Goal: Information Seeking & Learning: Learn about a topic

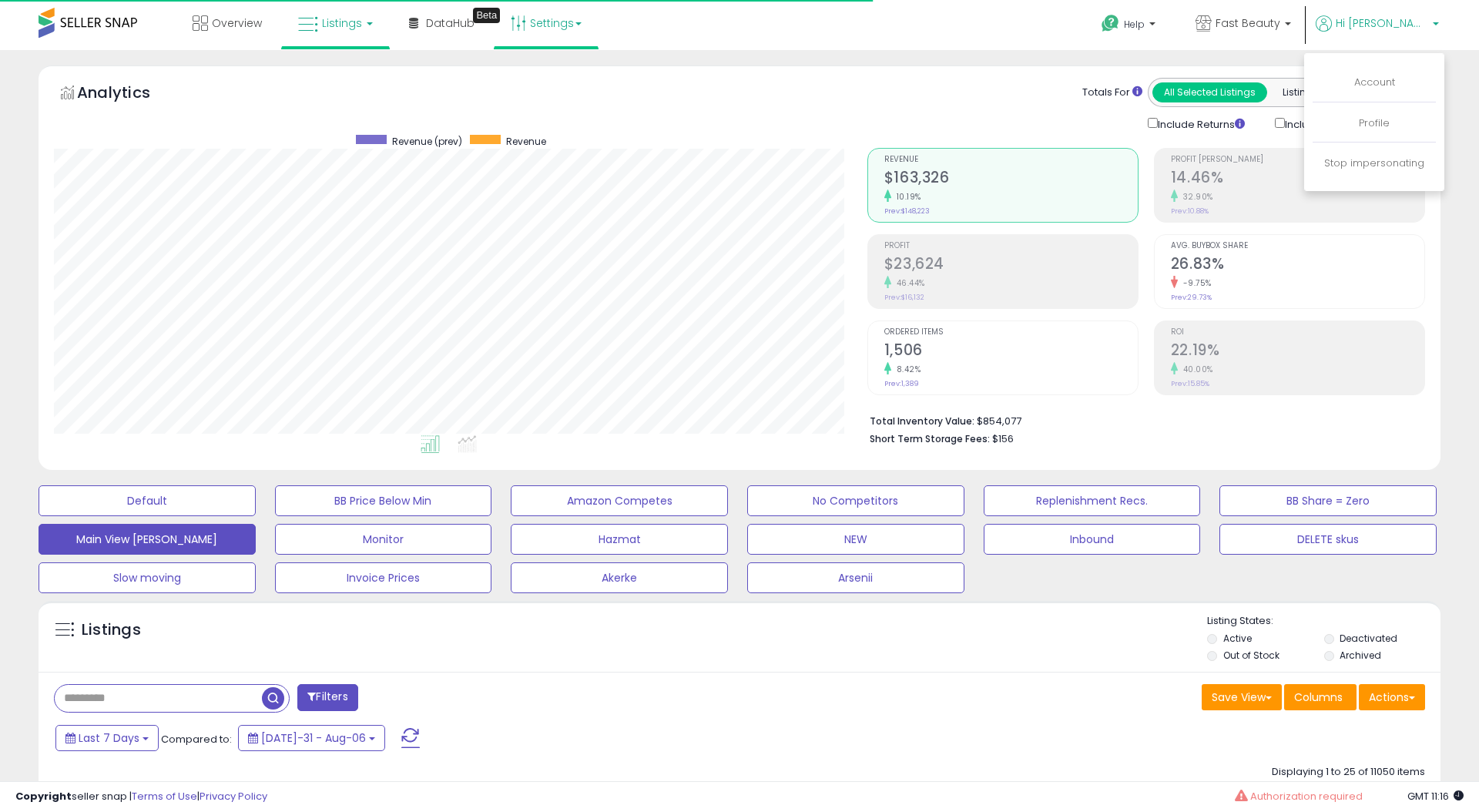
scroll to position [315, 813]
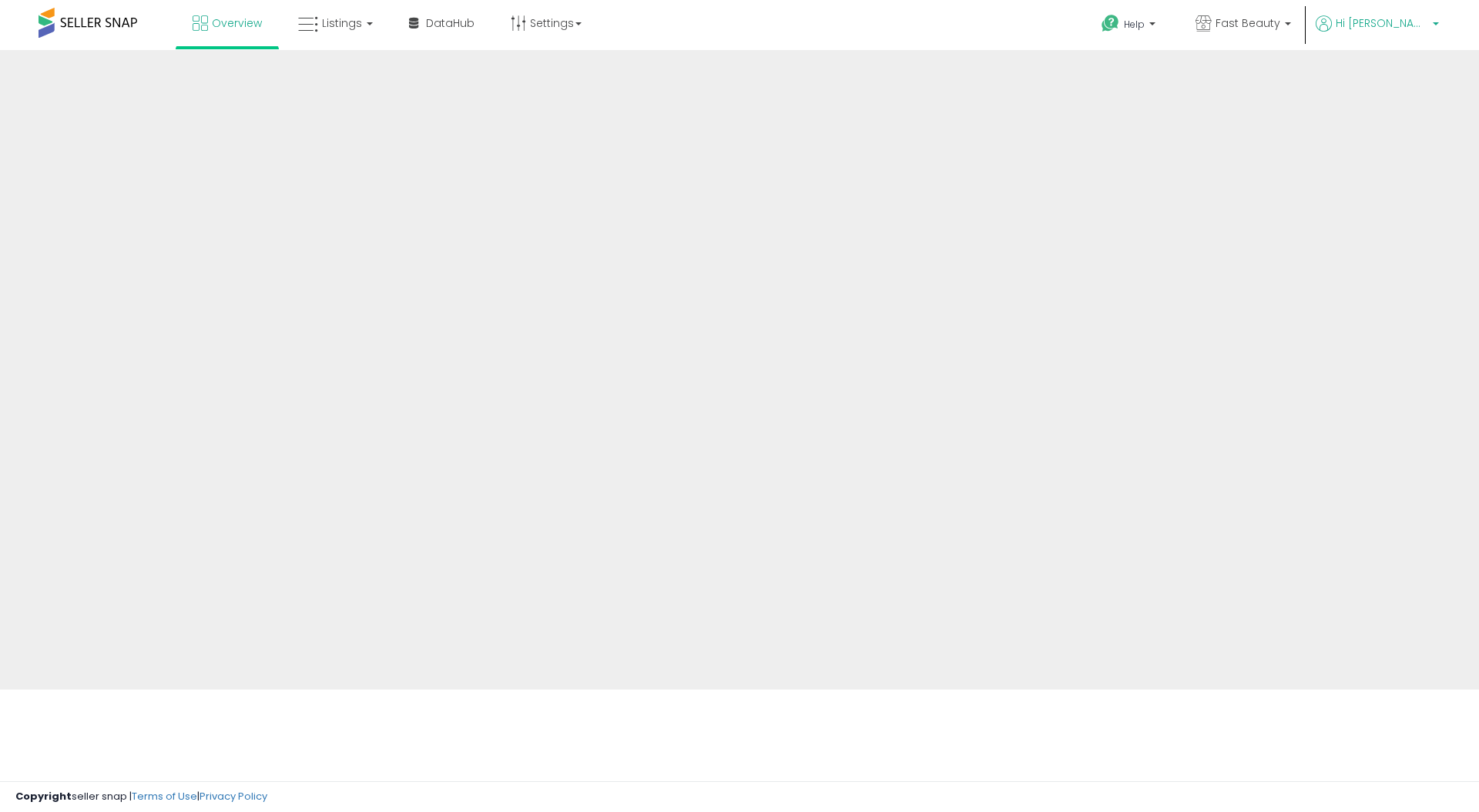
click at [1390, 28] on span "Hi Matteo" at bounding box center [1382, 22] width 93 height 15
click at [1388, 30] on span "Hi Matteo" at bounding box center [1382, 22] width 93 height 15
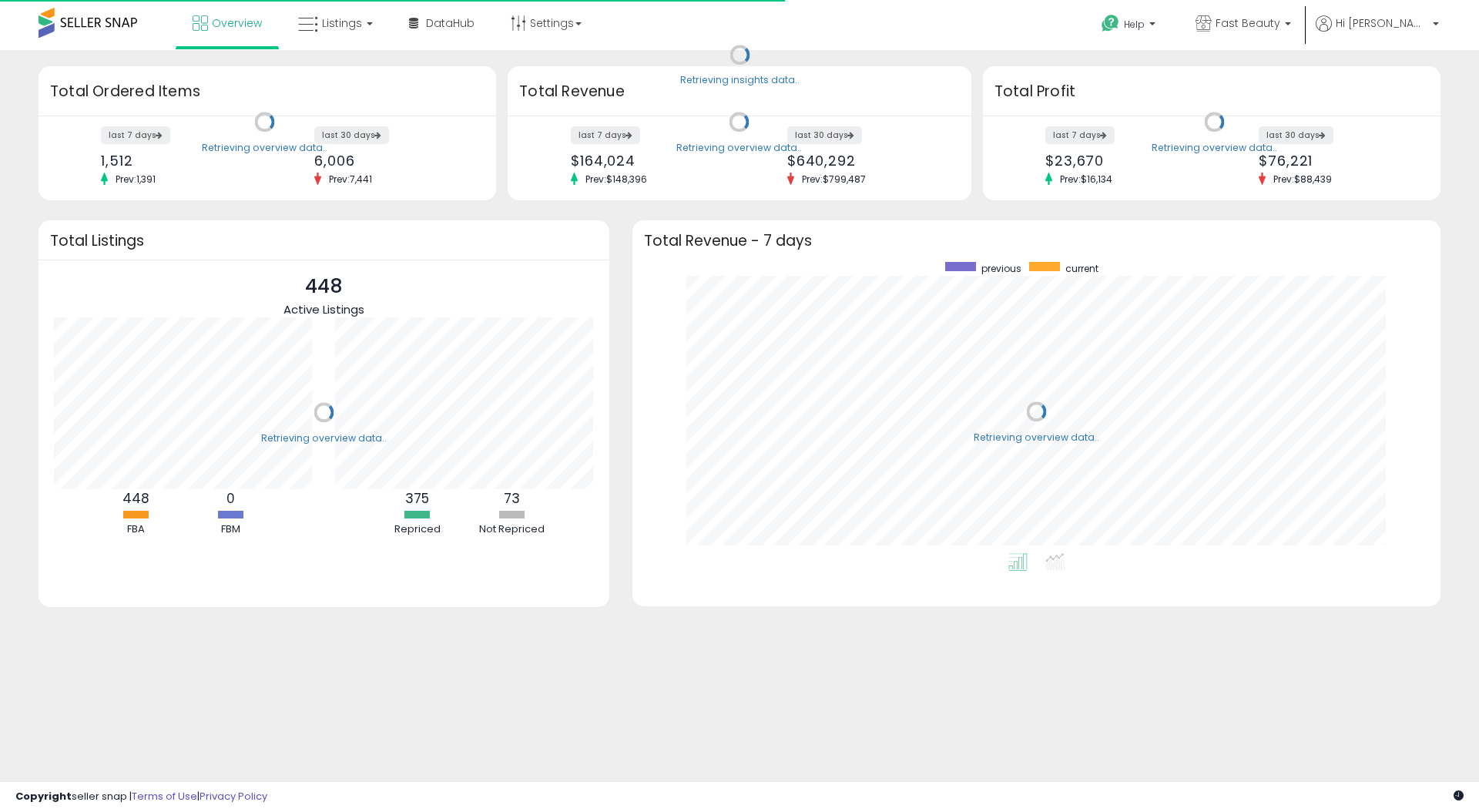
scroll to position [291, 777]
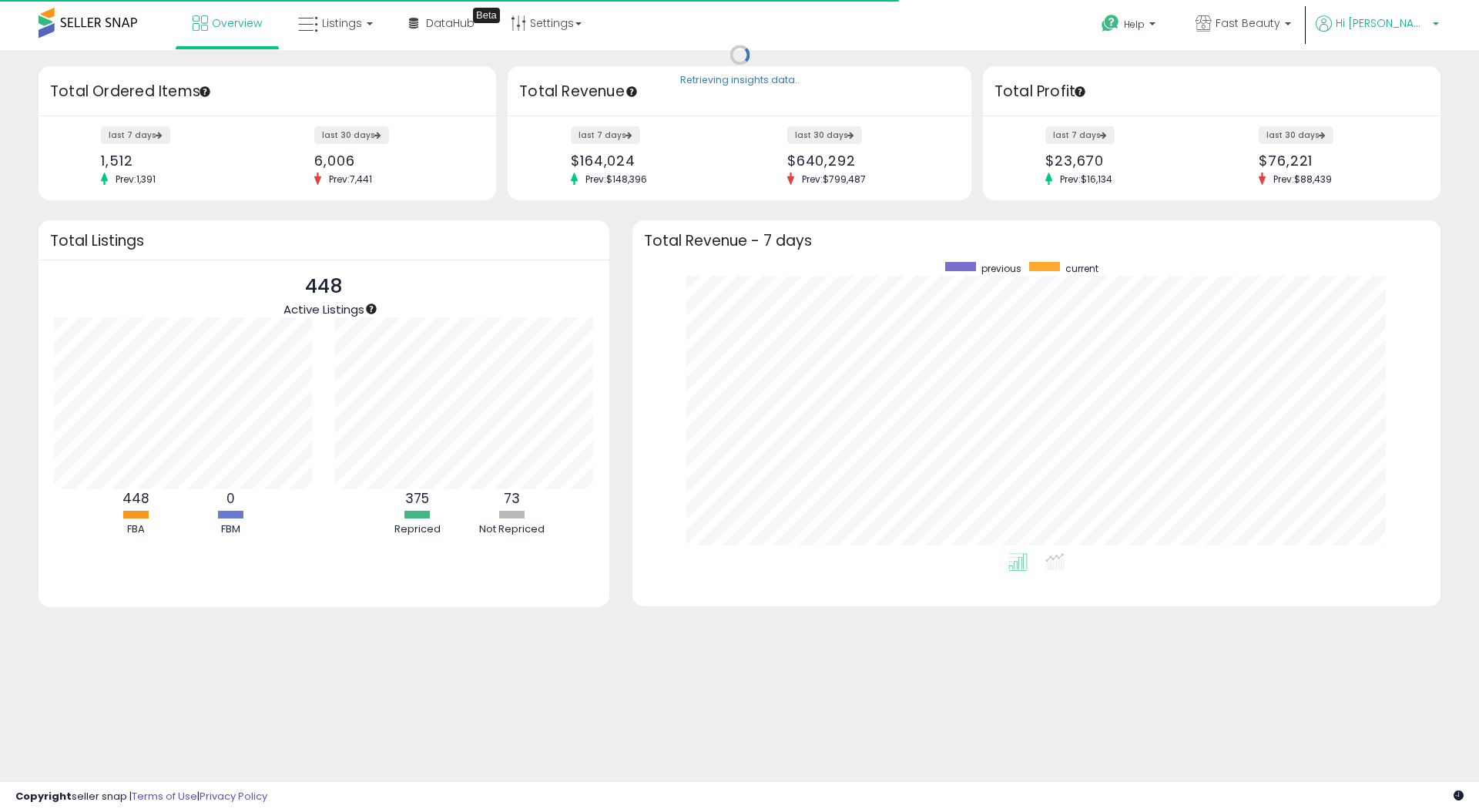
click at [1402, 26] on span "Hi Matteo" at bounding box center [1382, 22] width 93 height 15
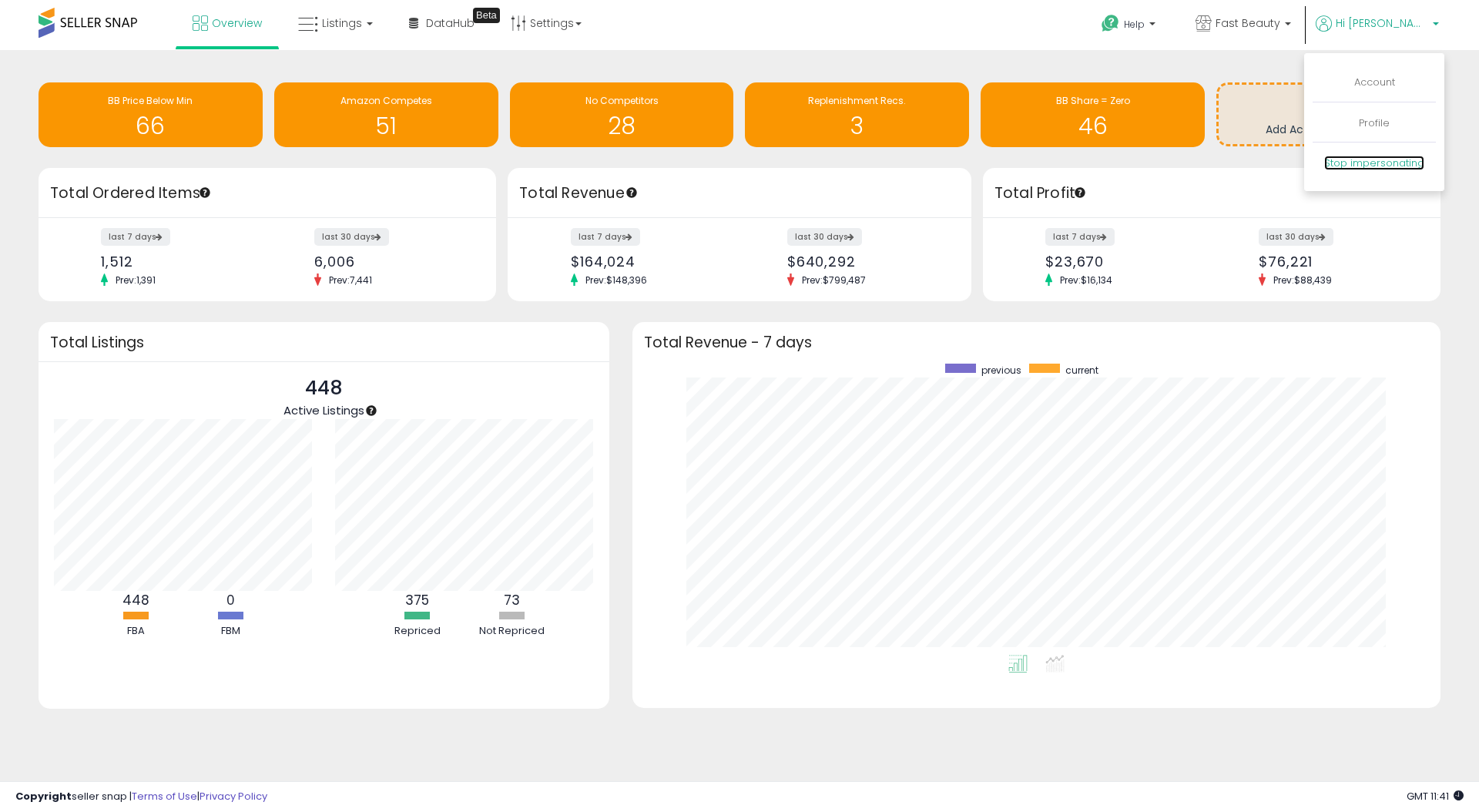
click at [1374, 165] on link "Stop impersonating" at bounding box center [1374, 163] width 100 height 14
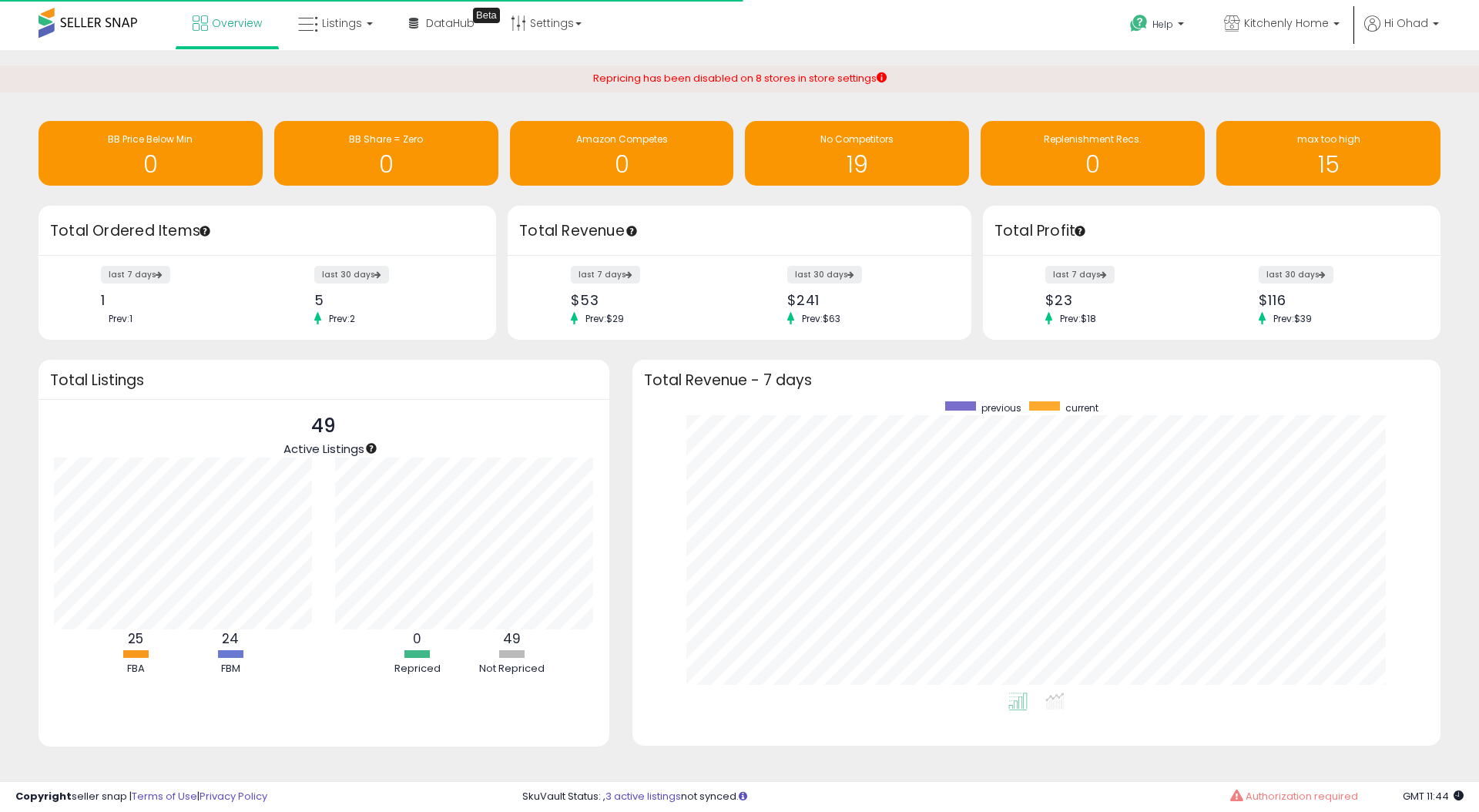
scroll to position [291, 777]
click at [316, 34] on icon at bounding box center [307, 24] width 20 height 20
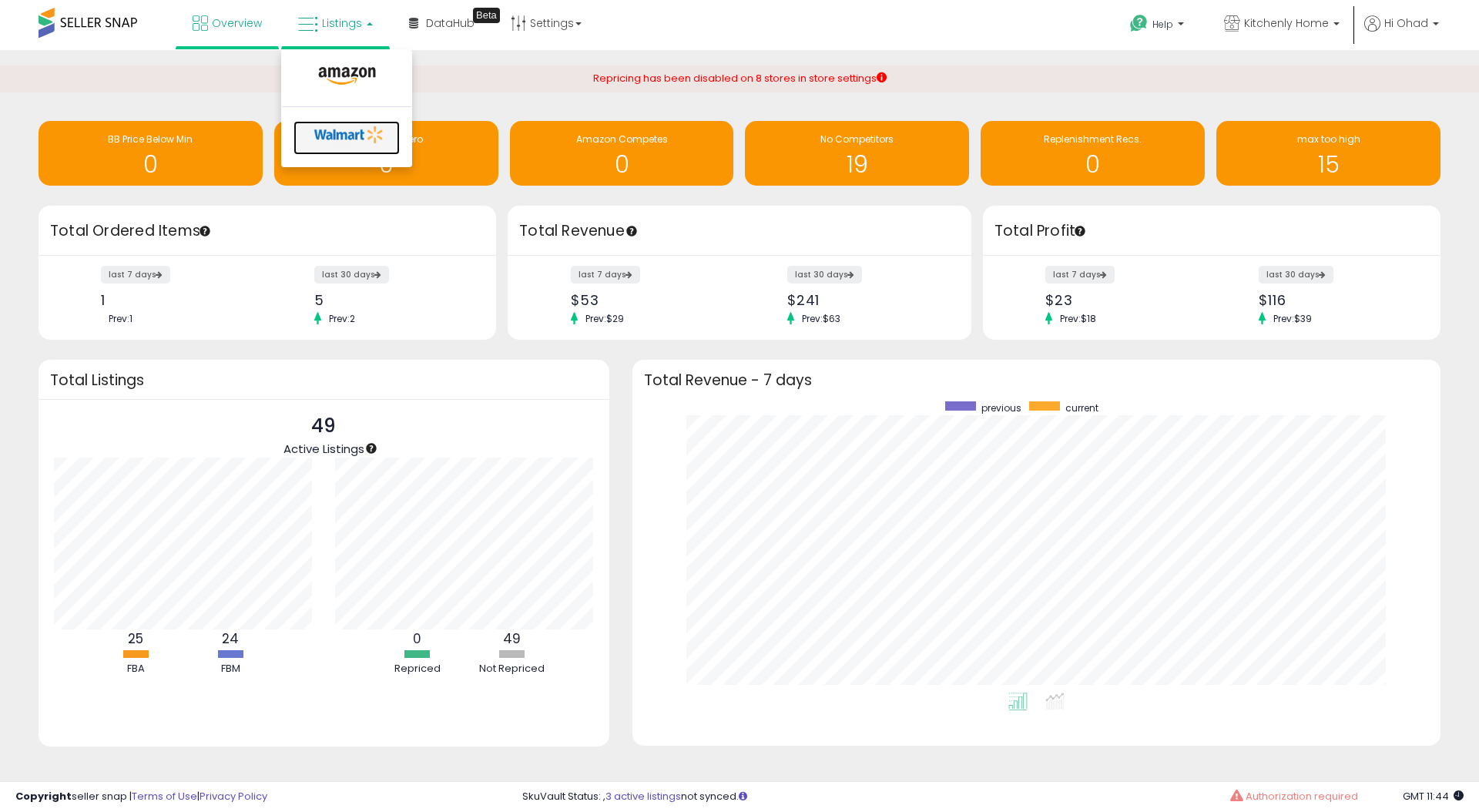
click at [339, 127] on icon at bounding box center [349, 134] width 81 height 23
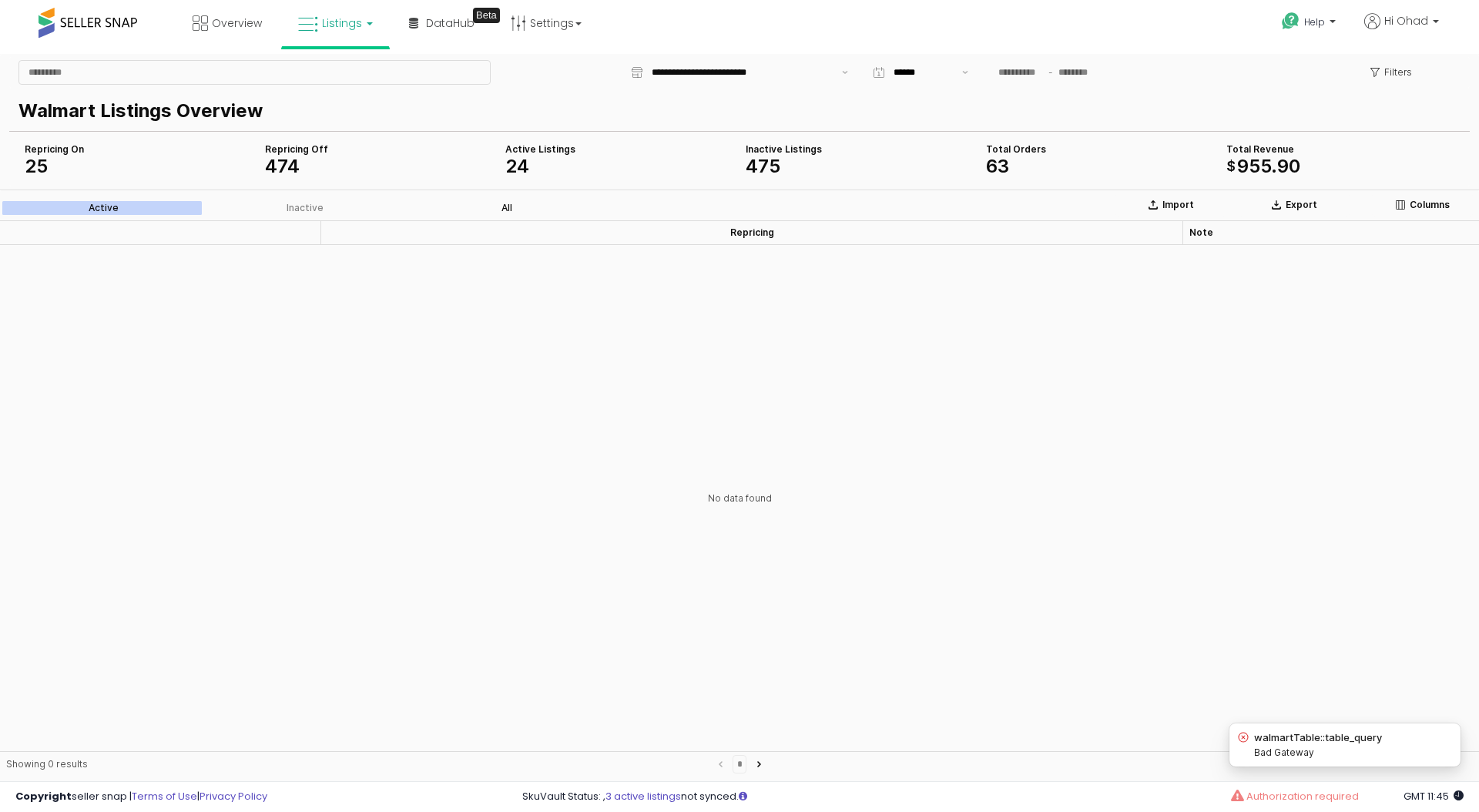
click at [519, 212] on label "All" at bounding box center [506, 208] width 202 height 14
click at [129, 202] on label "Active" at bounding box center [103, 208] width 202 height 14
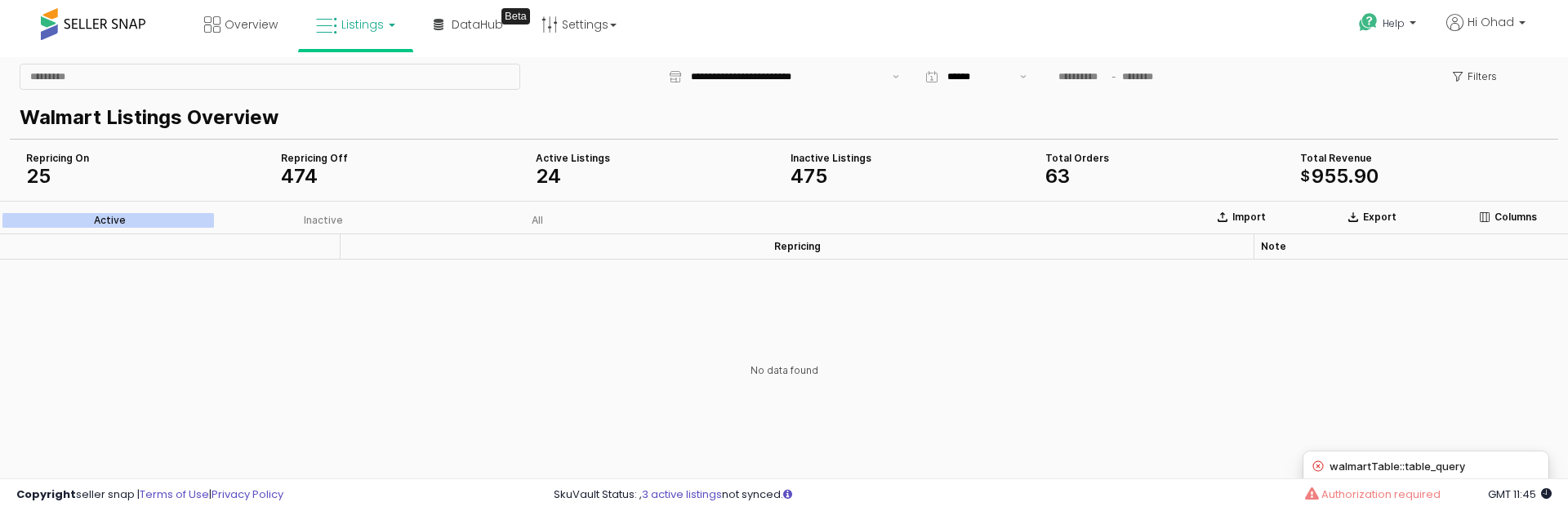
scroll to position [1, 0]
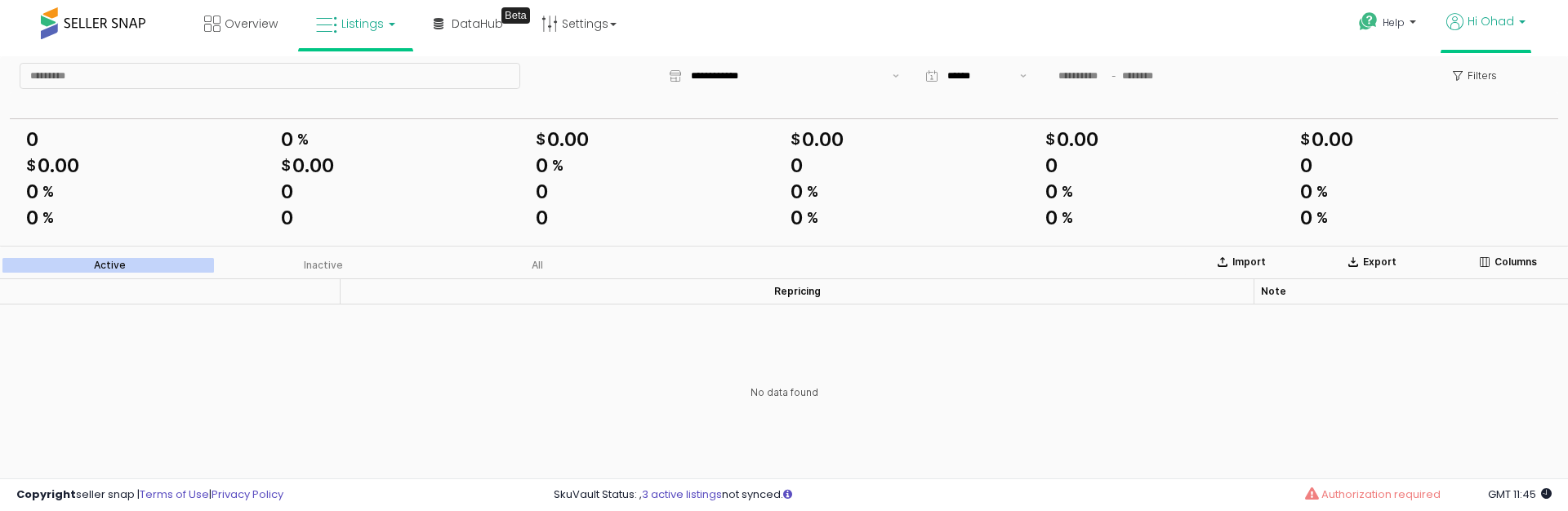
click at [1484, 18] on span "Hi Ohad" at bounding box center [1490, 20] width 47 height 16
click at [1458, 165] on link "Stop impersonating" at bounding box center [1456, 169] width 106 height 15
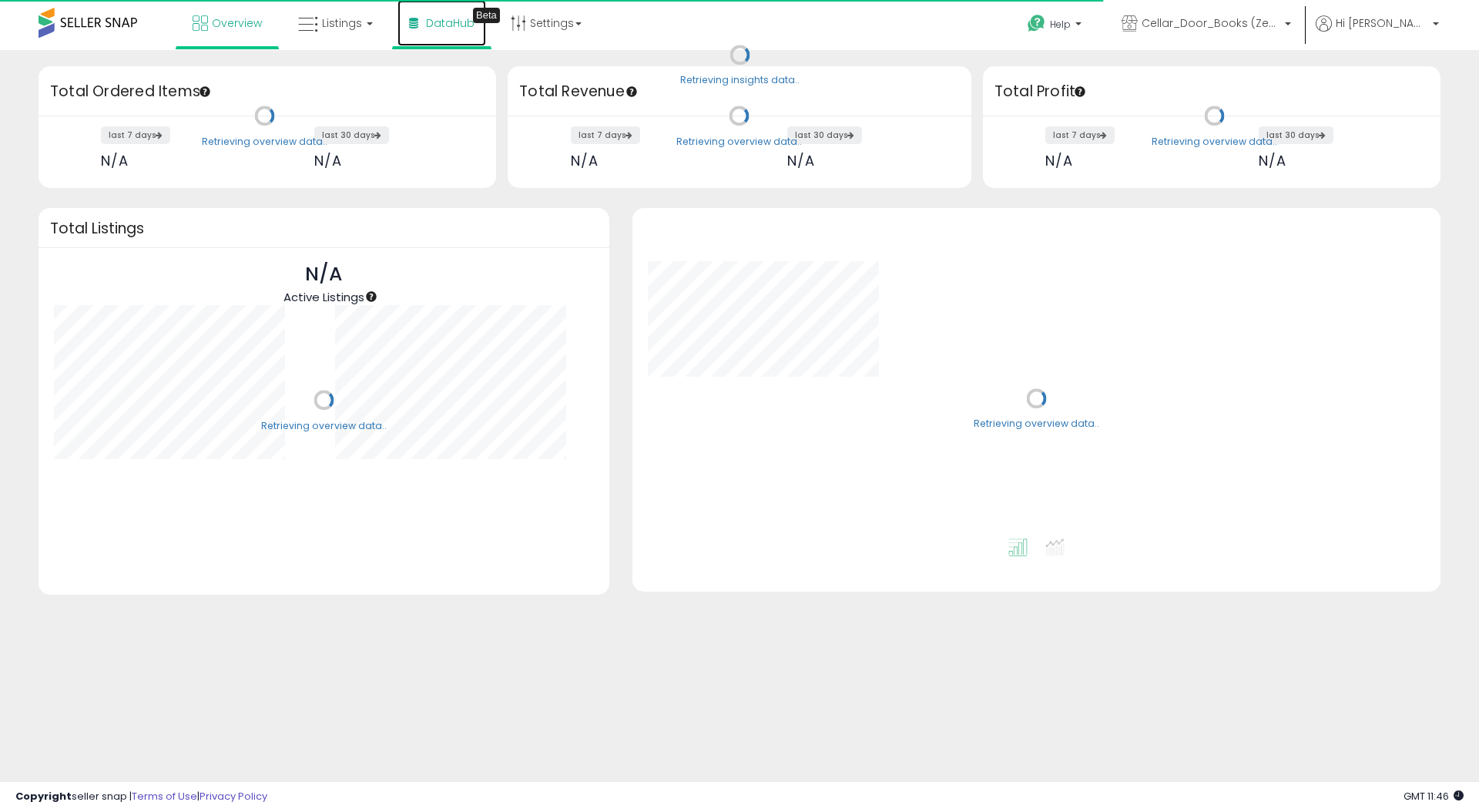
click at [457, 34] on link "DataHub Beta" at bounding box center [442, 23] width 89 height 46
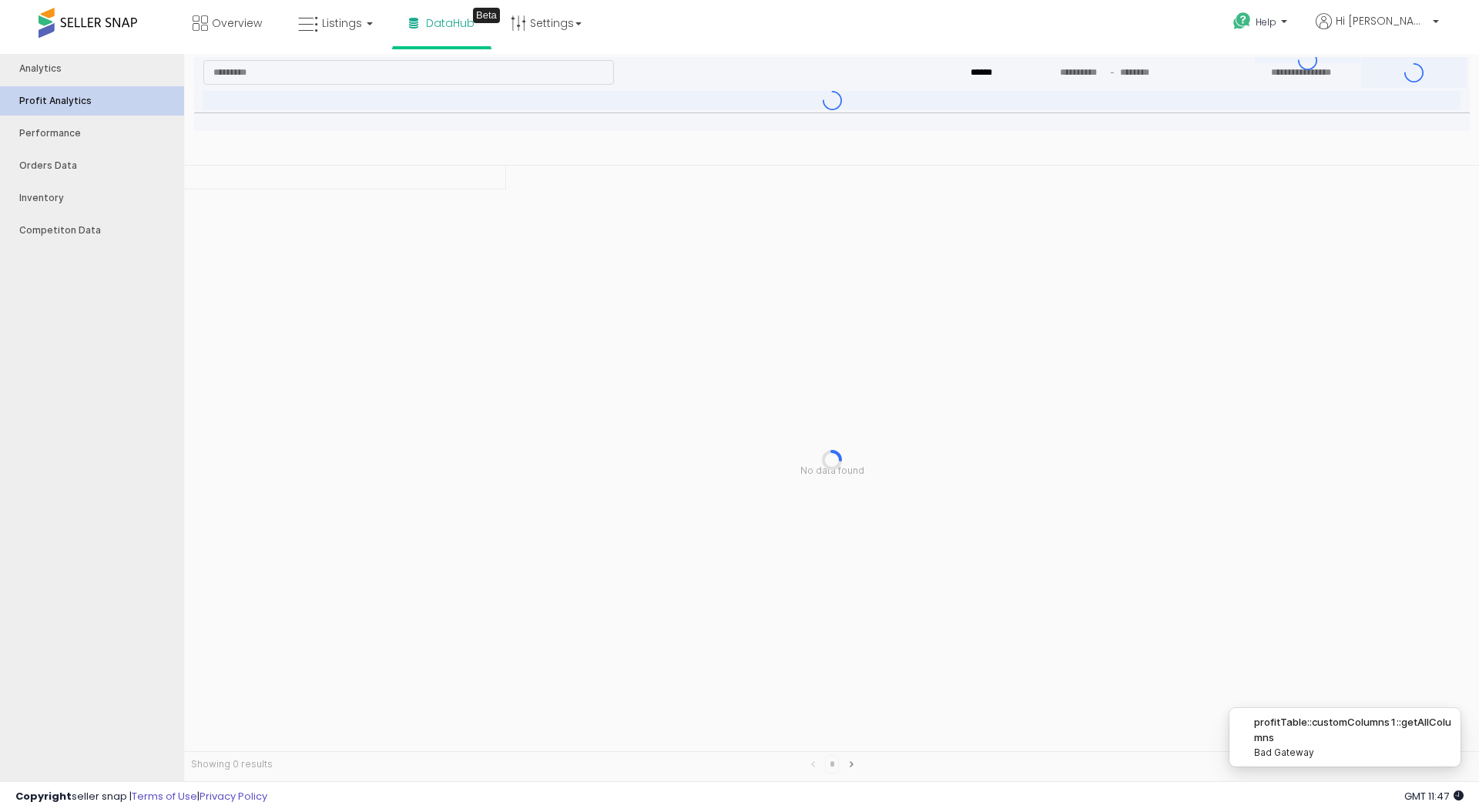
type input "***"
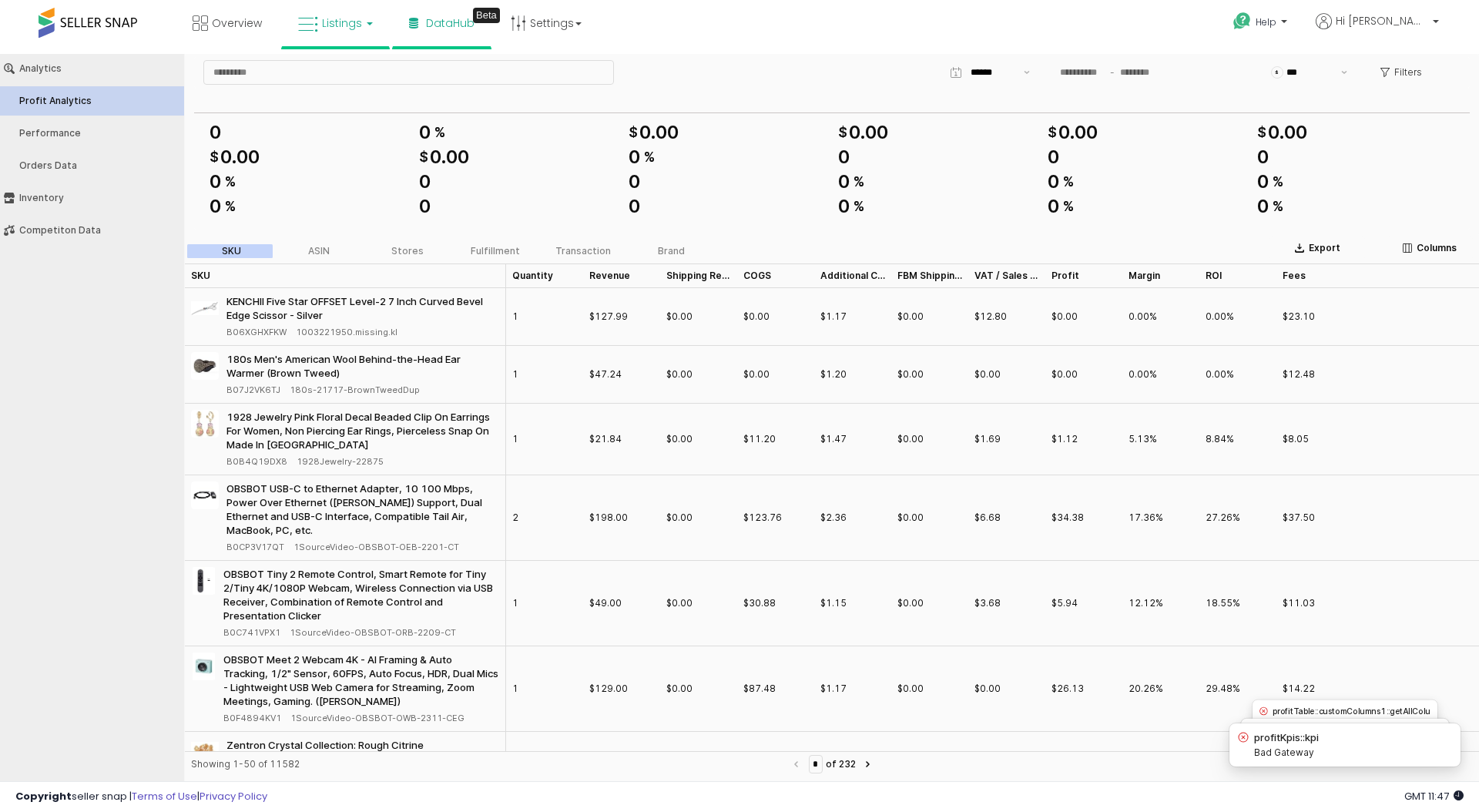
click at [343, 22] on span "Listings" at bounding box center [342, 22] width 40 height 15
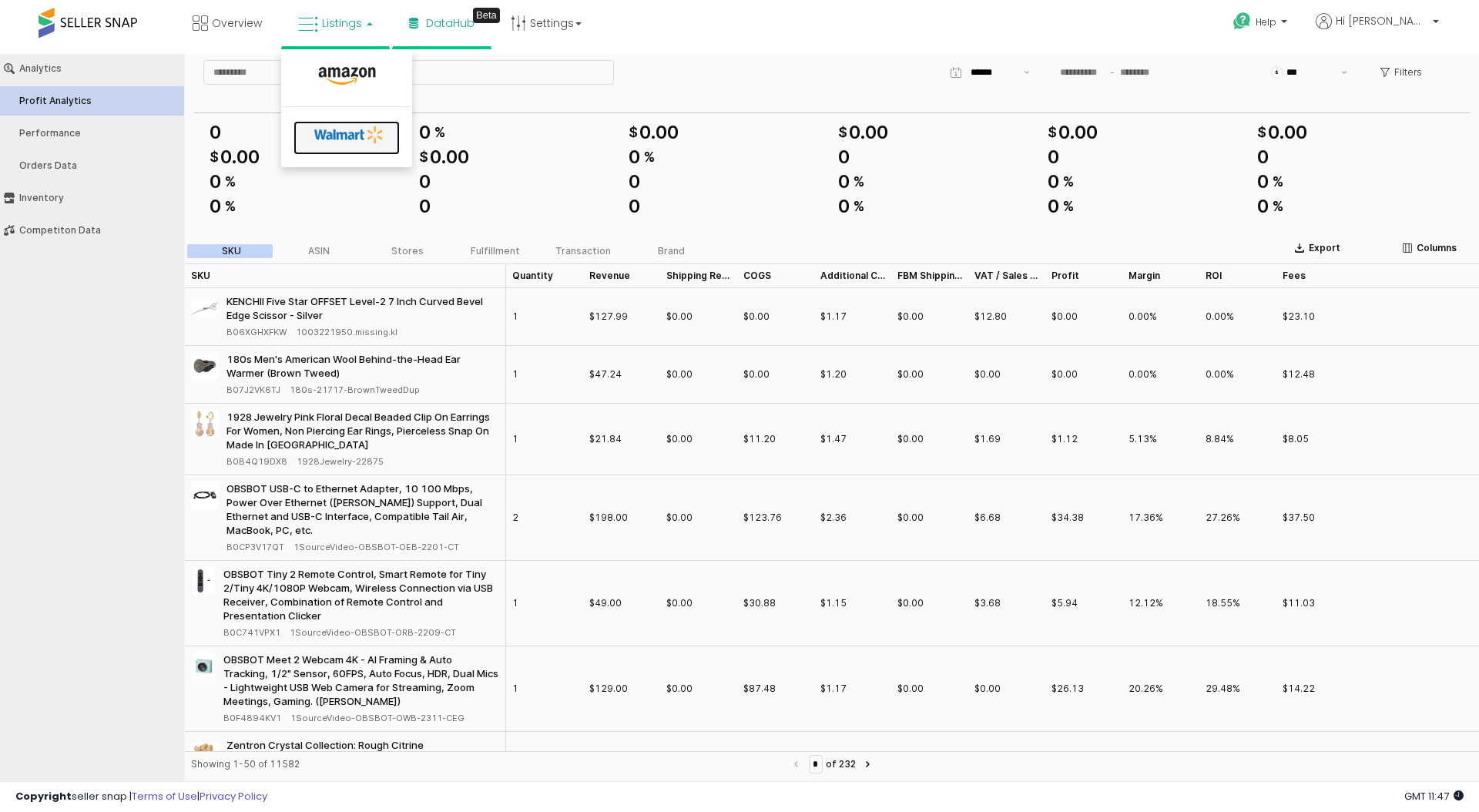
click at [341, 133] on icon at bounding box center [349, 134] width 81 height 23
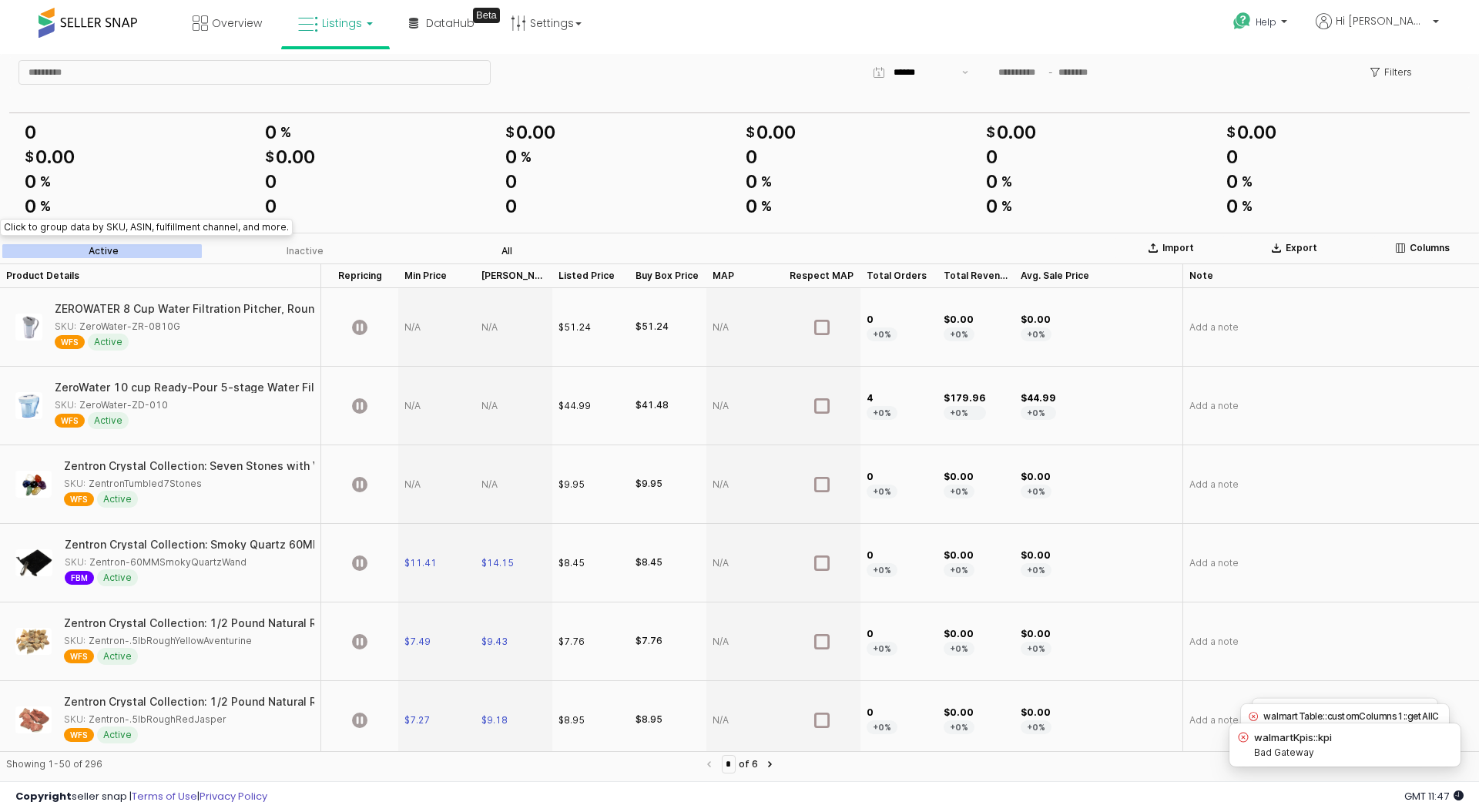
click at [504, 249] on div "All" at bounding box center [507, 252] width 11 height 11
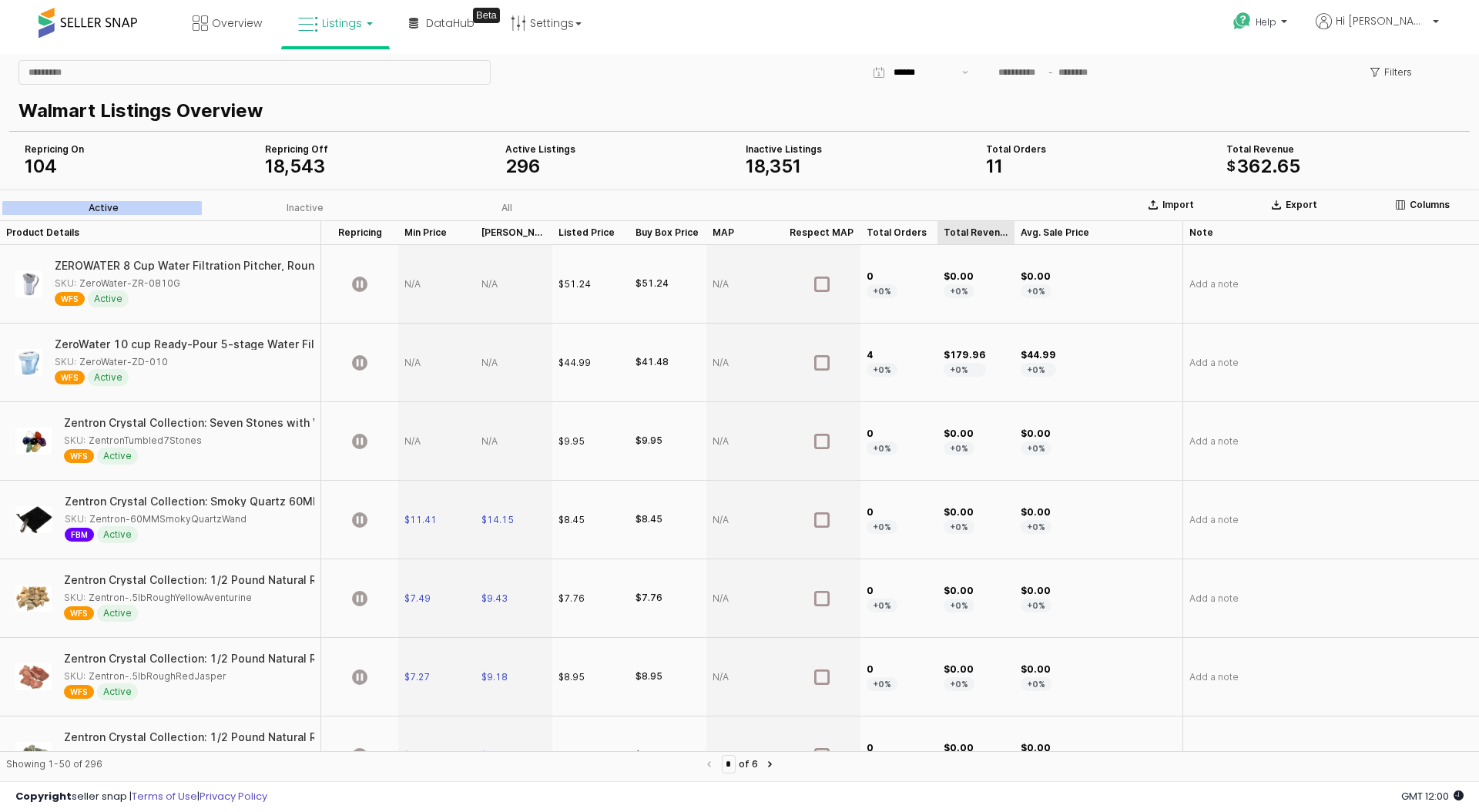
click at [978, 236] on div "Total Revenue Total Revenue" at bounding box center [976, 232] width 77 height 25
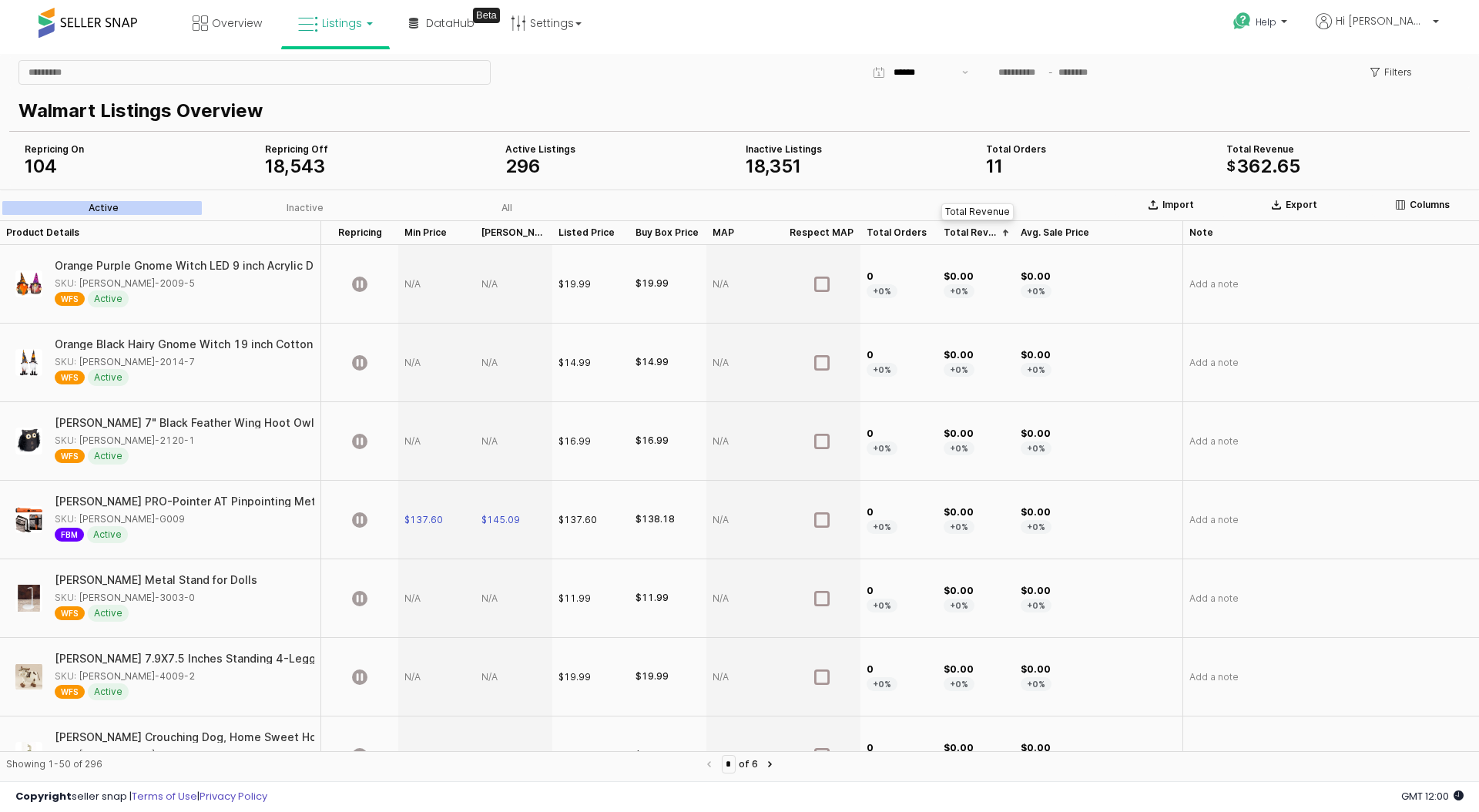
click at [978, 236] on div "Total Revenue Total Revenue" at bounding box center [976, 232] width 77 height 25
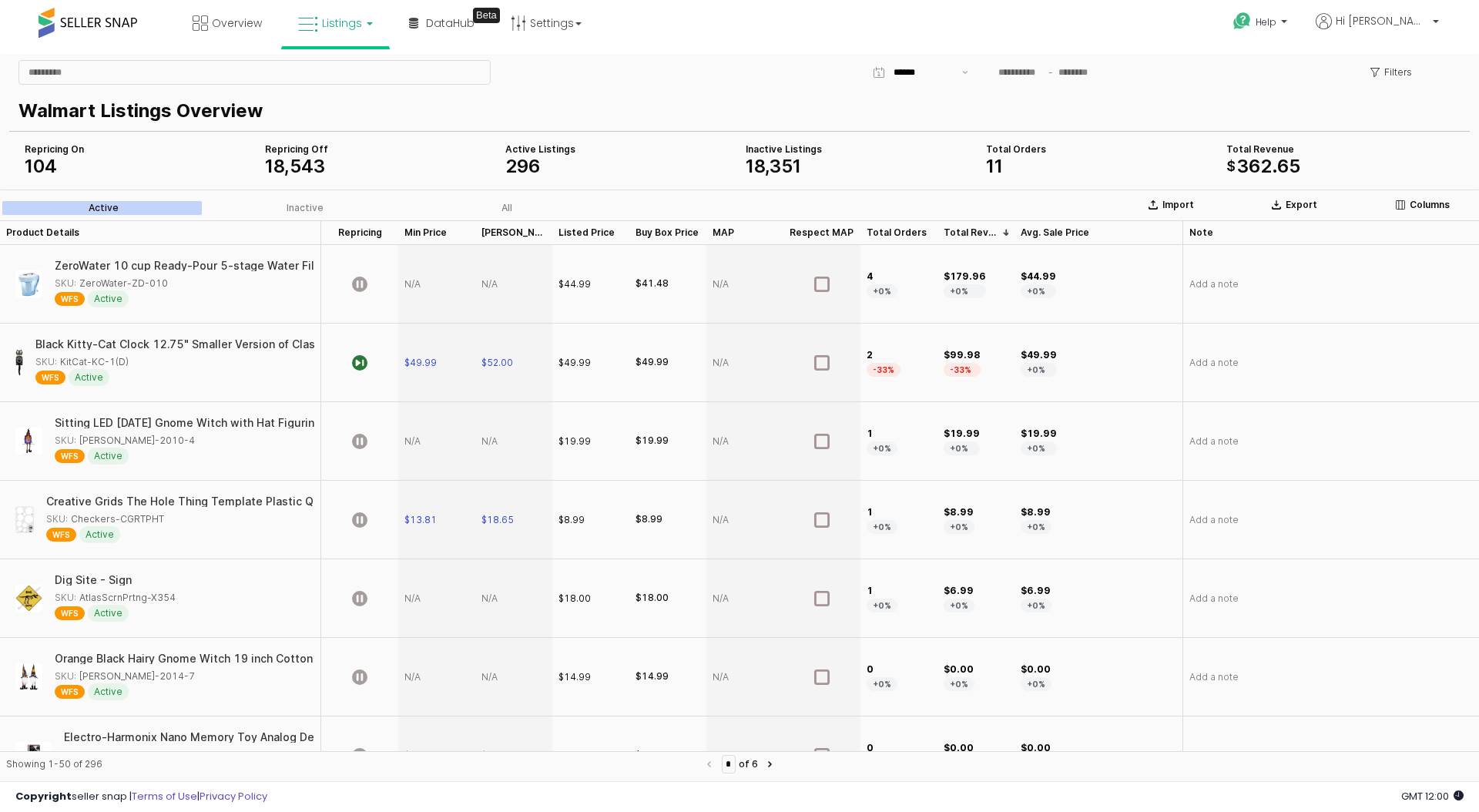
scroll to position [33, 0]
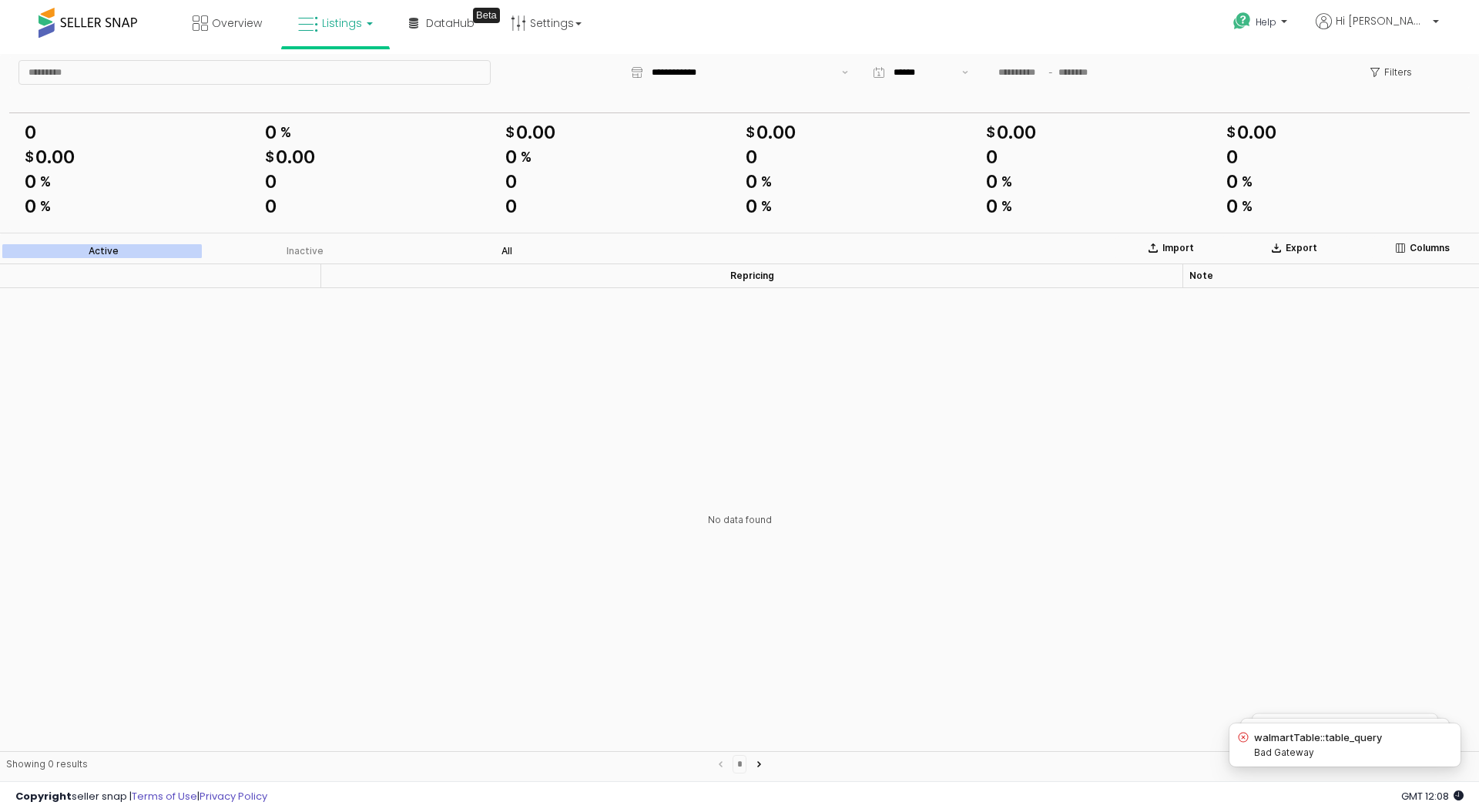
click at [515, 256] on label "All" at bounding box center [506, 251] width 202 height 14
click at [444, 25] on span "DataHub" at bounding box center [450, 22] width 49 height 15
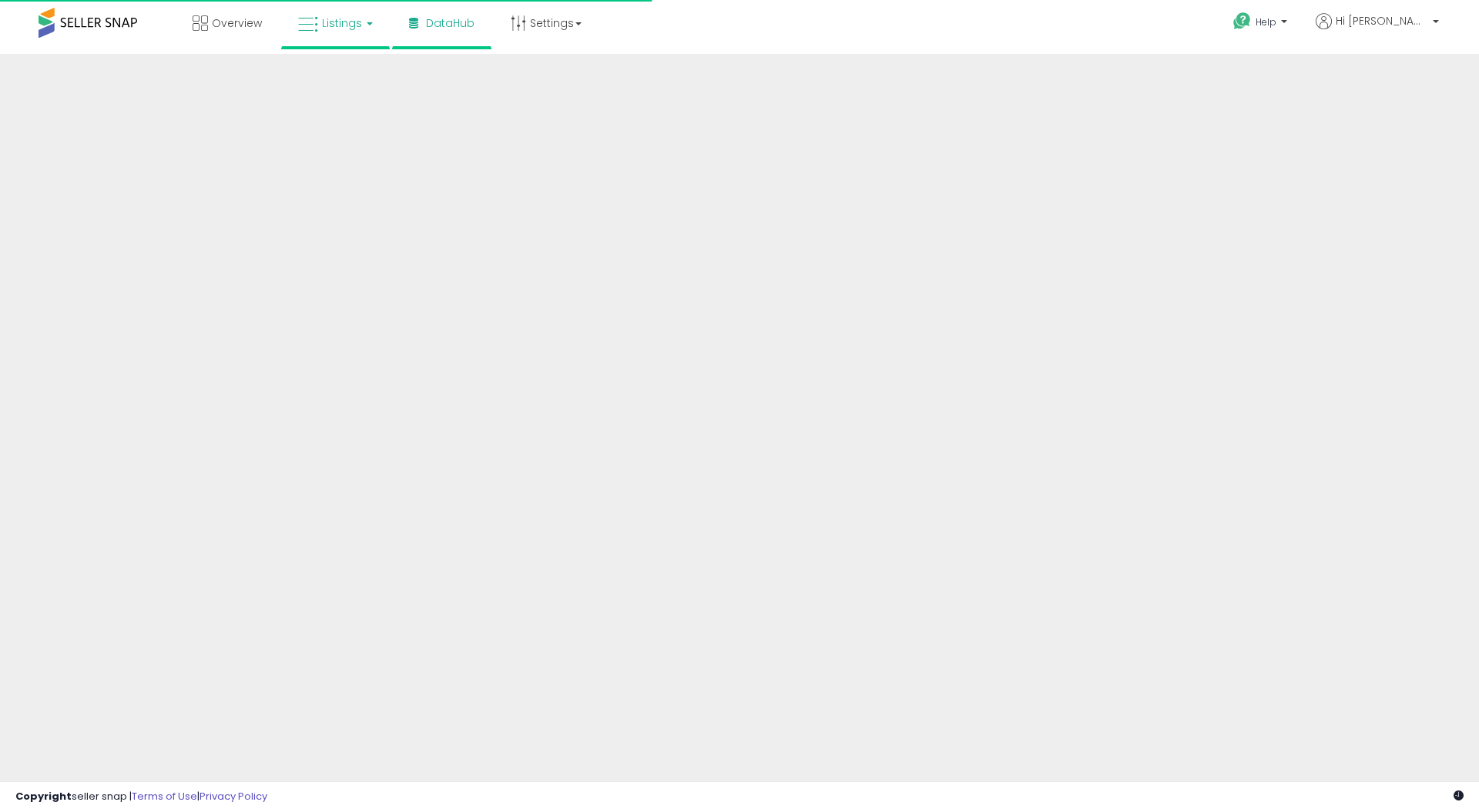
click at [354, 32] on link "Listings" at bounding box center [335, 23] width 97 height 46
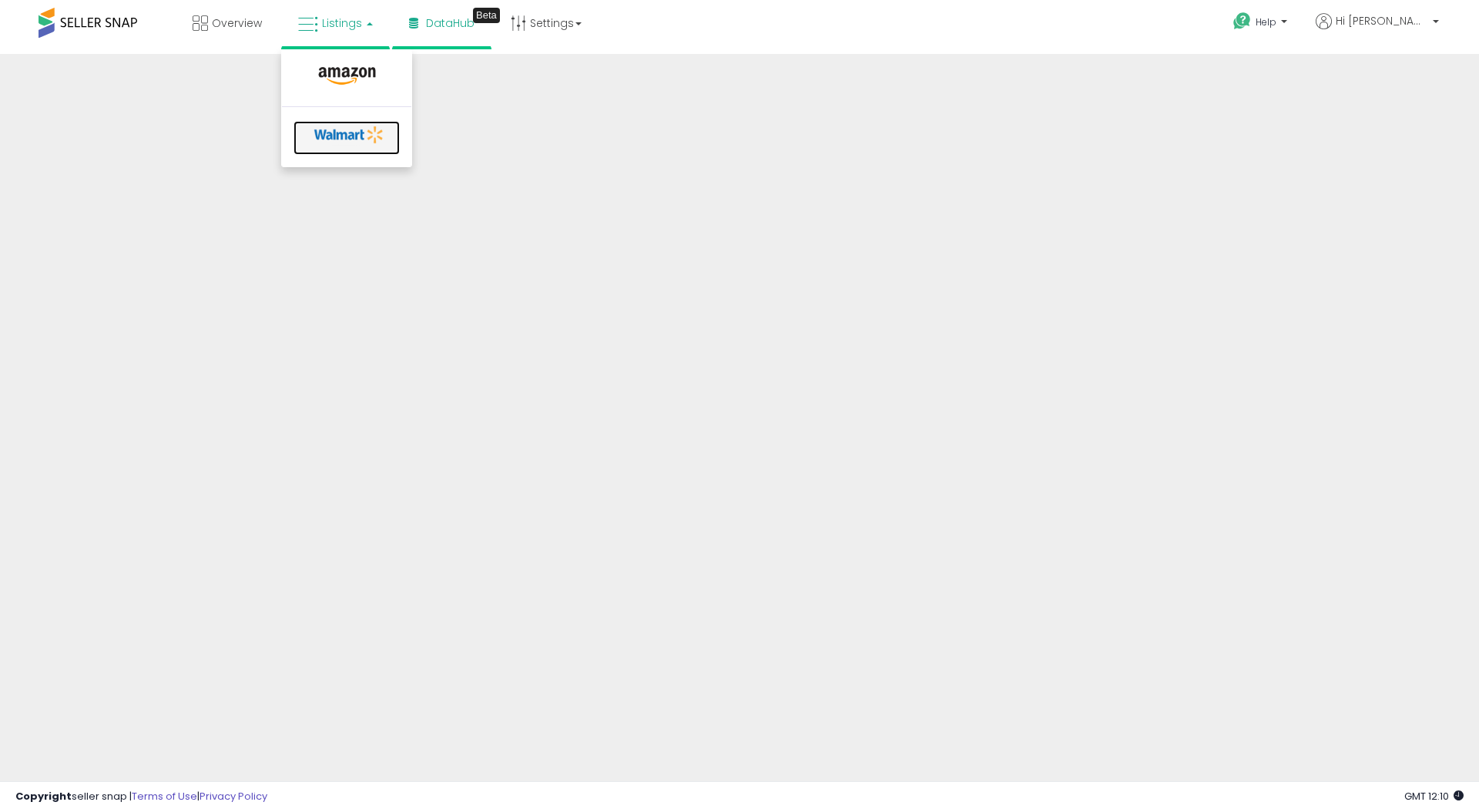
click at [343, 125] on icon at bounding box center [349, 134] width 81 height 23
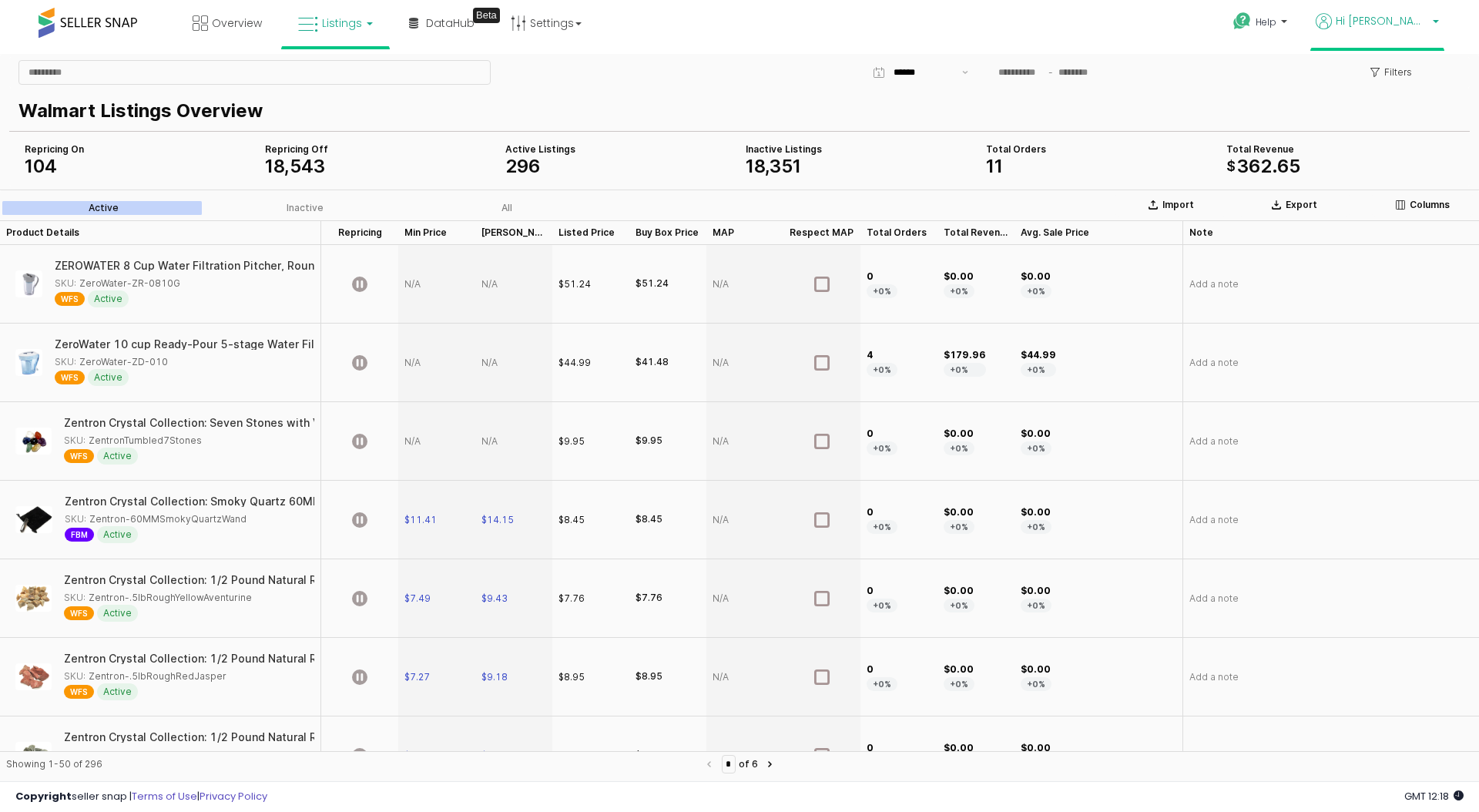
click at [1418, 19] on span "Hi [PERSON_NAME]" at bounding box center [1382, 20] width 93 height 15
click at [1398, 195] on button "Columns" at bounding box center [1422, 204] width 101 height 25
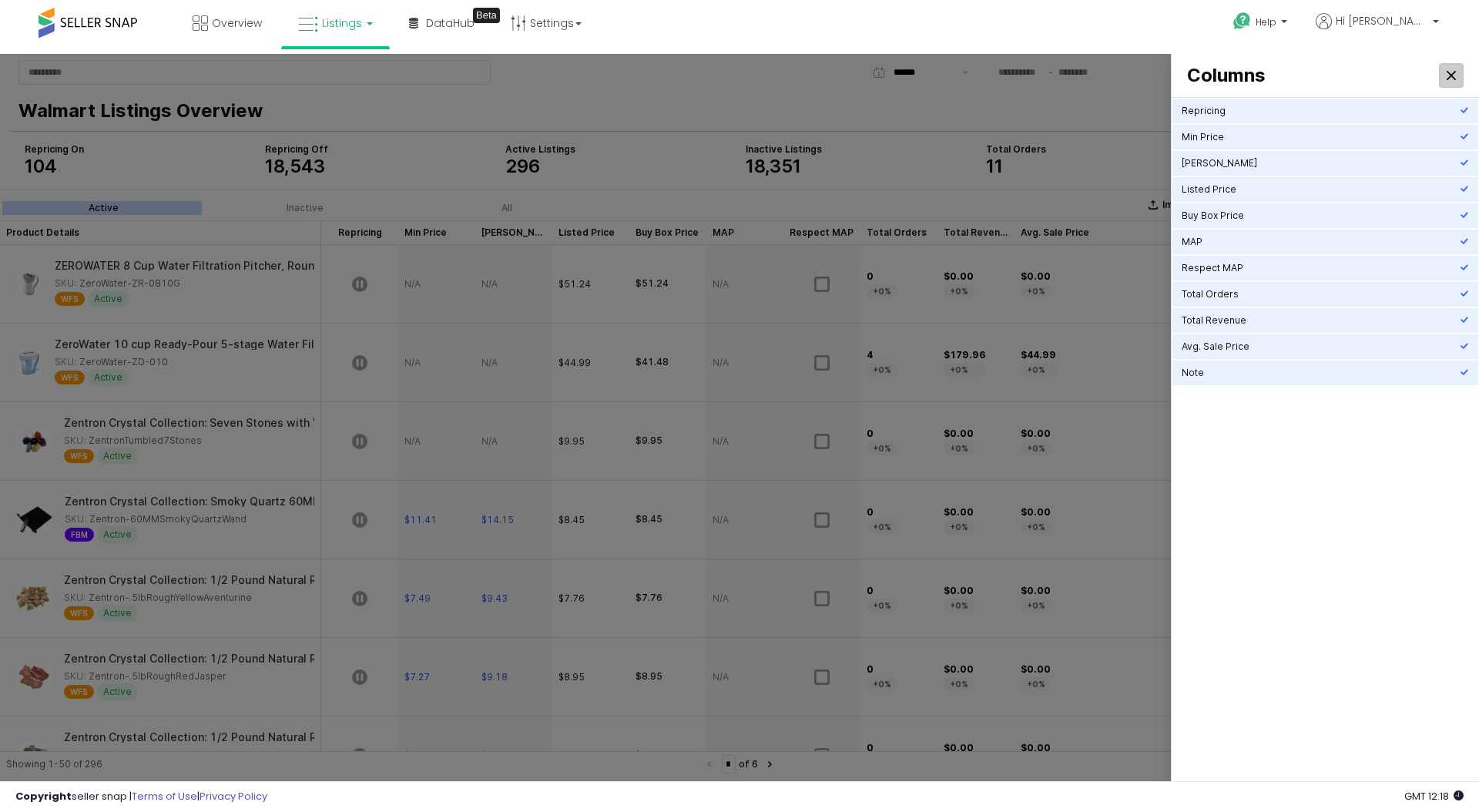
click at [1454, 69] on div "Close" at bounding box center [1451, 75] width 23 height 23
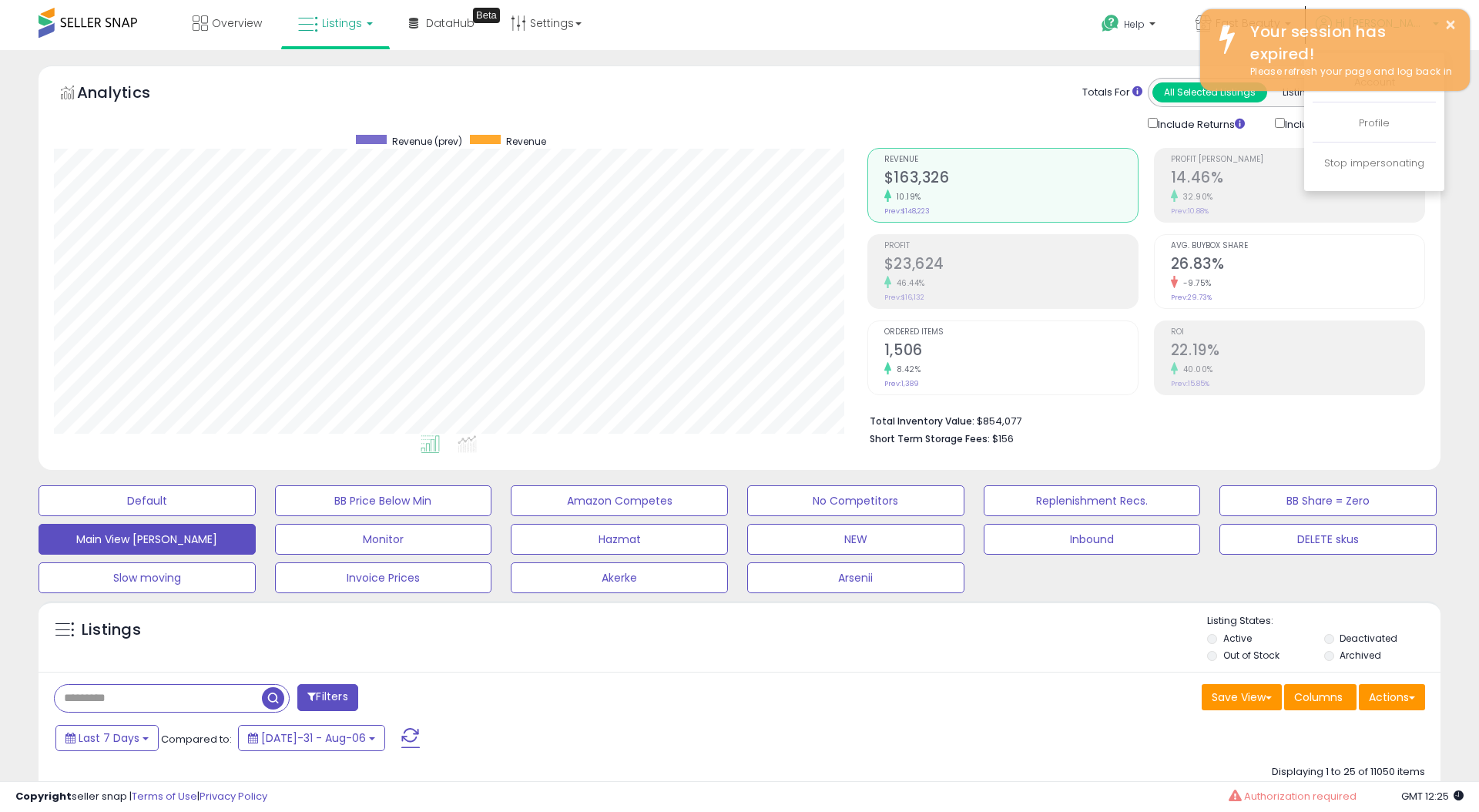
scroll to position [315, 813]
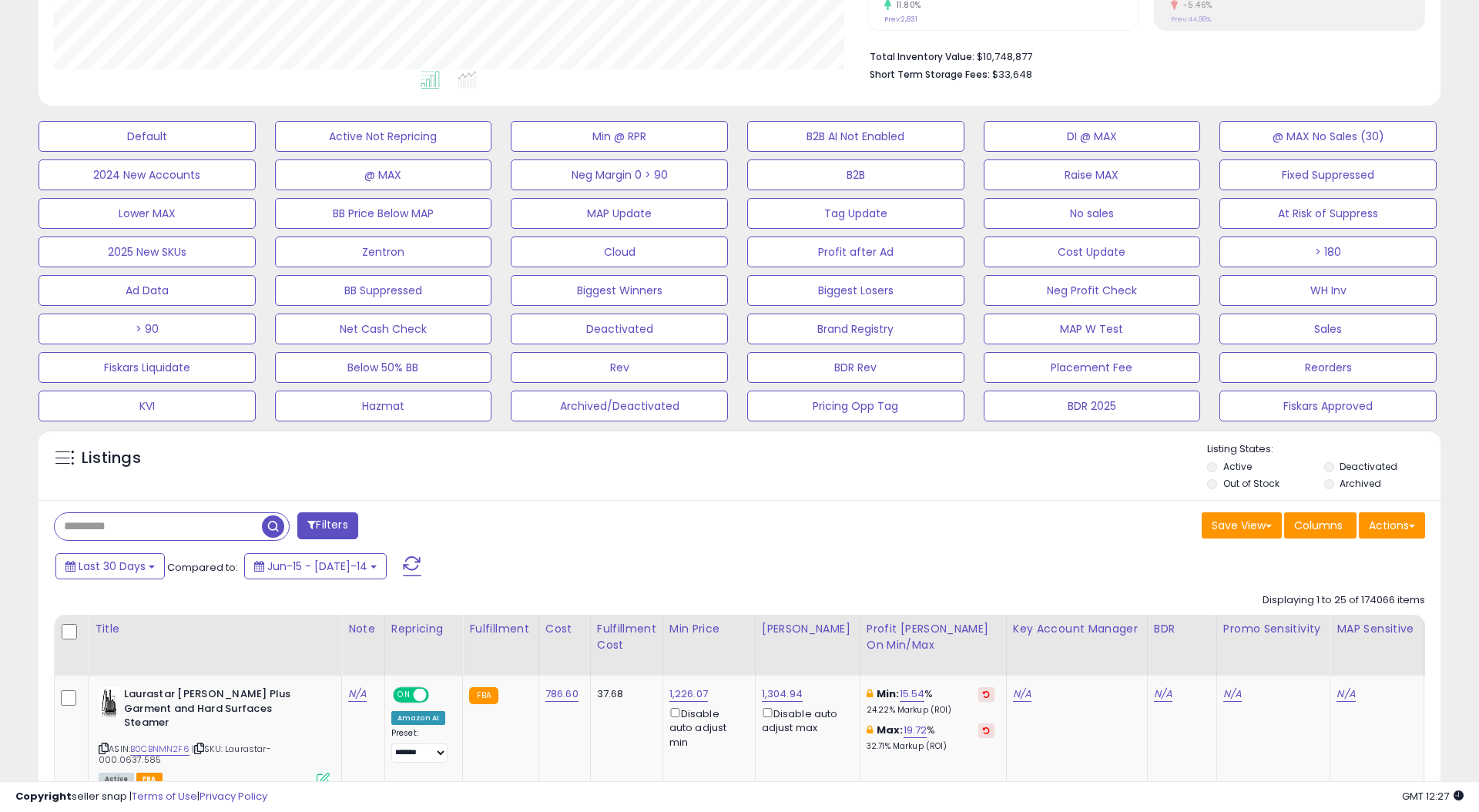
scroll to position [385, 0]
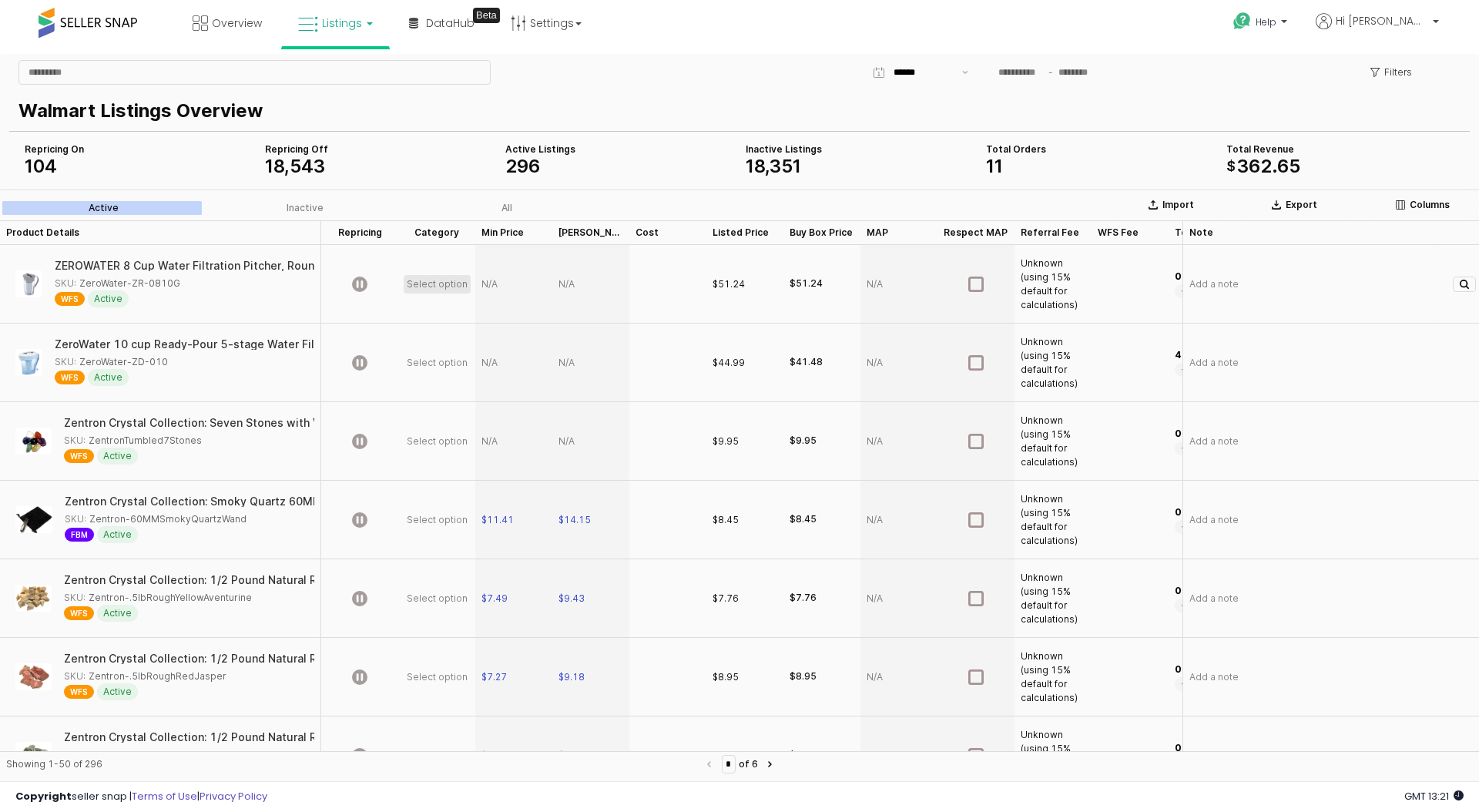
click at [422, 279] on span "Select option" at bounding box center [437, 283] width 61 height 12
click at [896, 322] on div "App Frame" at bounding box center [898, 284] width 77 height 78
click at [437, 286] on span "Select option" at bounding box center [437, 283] width 61 height 12
click at [586, 89] on div "Walmart Listings Overview" at bounding box center [740, 109] width 1461 height 43
click at [376, 353] on div "App Frame" at bounding box center [359, 362] width 77 height 78
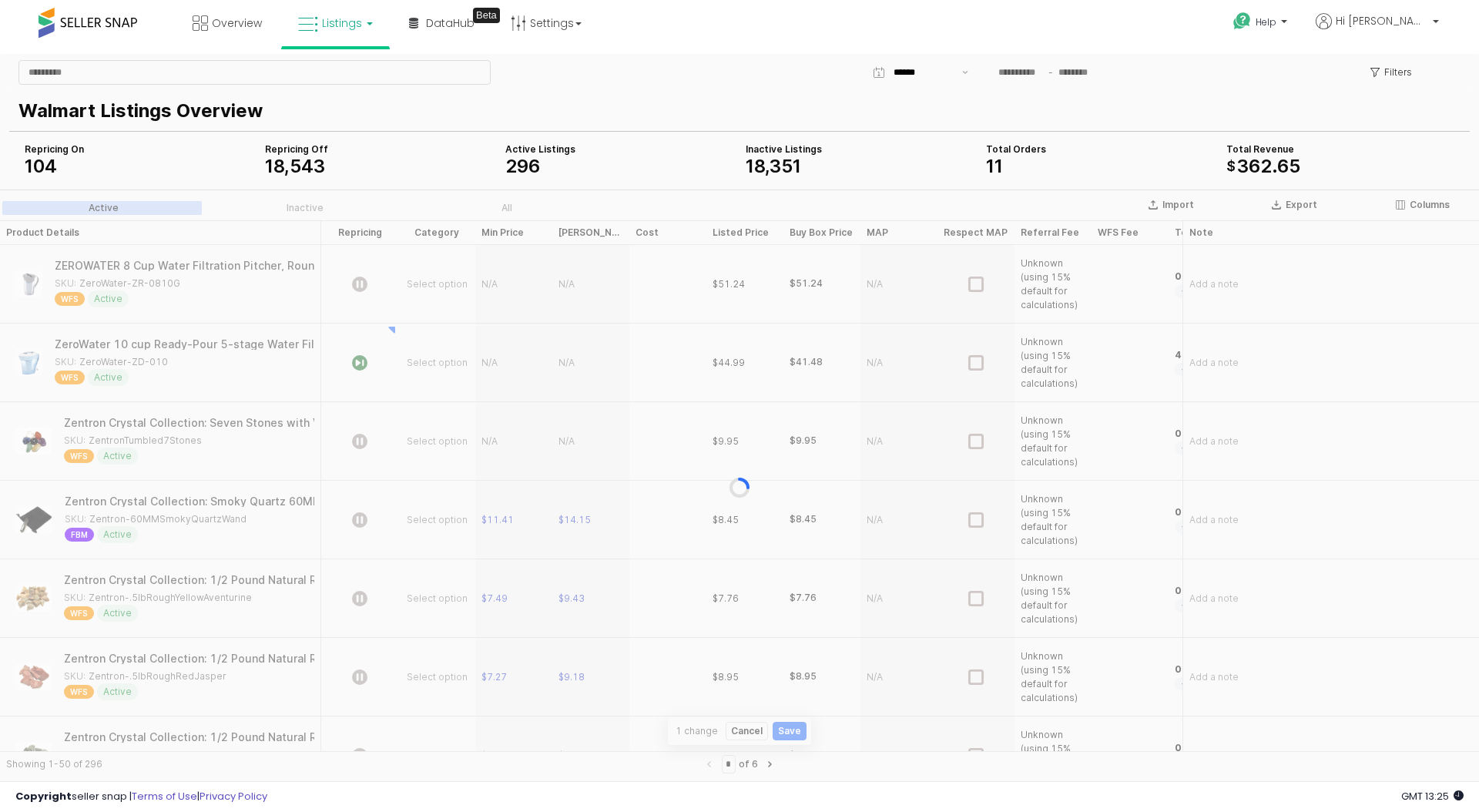
click at [410, 298] on div "App Frame" at bounding box center [740, 487] width 1479 height 596
click at [434, 283] on span "Select option" at bounding box center [437, 283] width 61 height 12
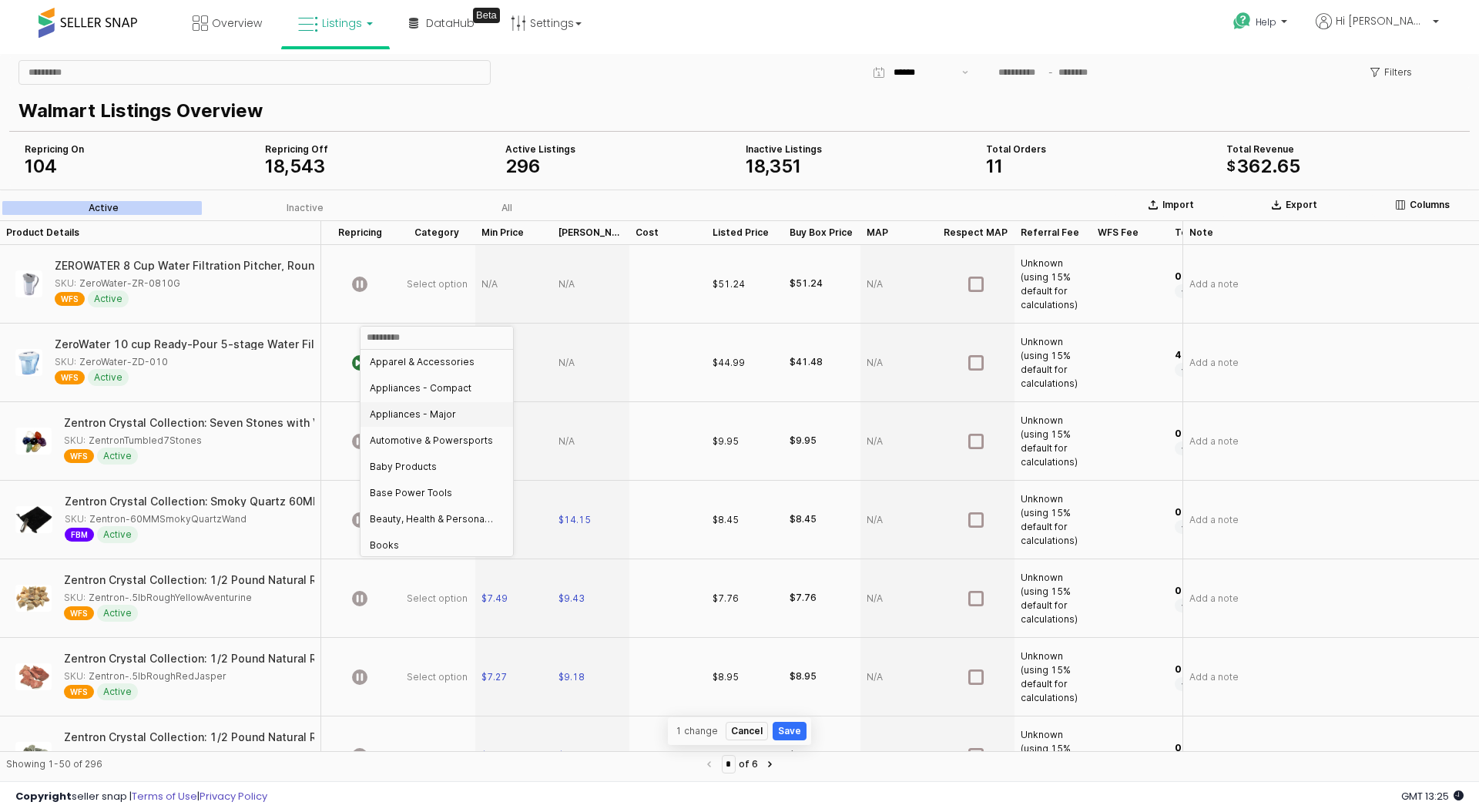
click at [400, 162] on div "18 , 543" at bounding box center [379, 166] width 228 height 18
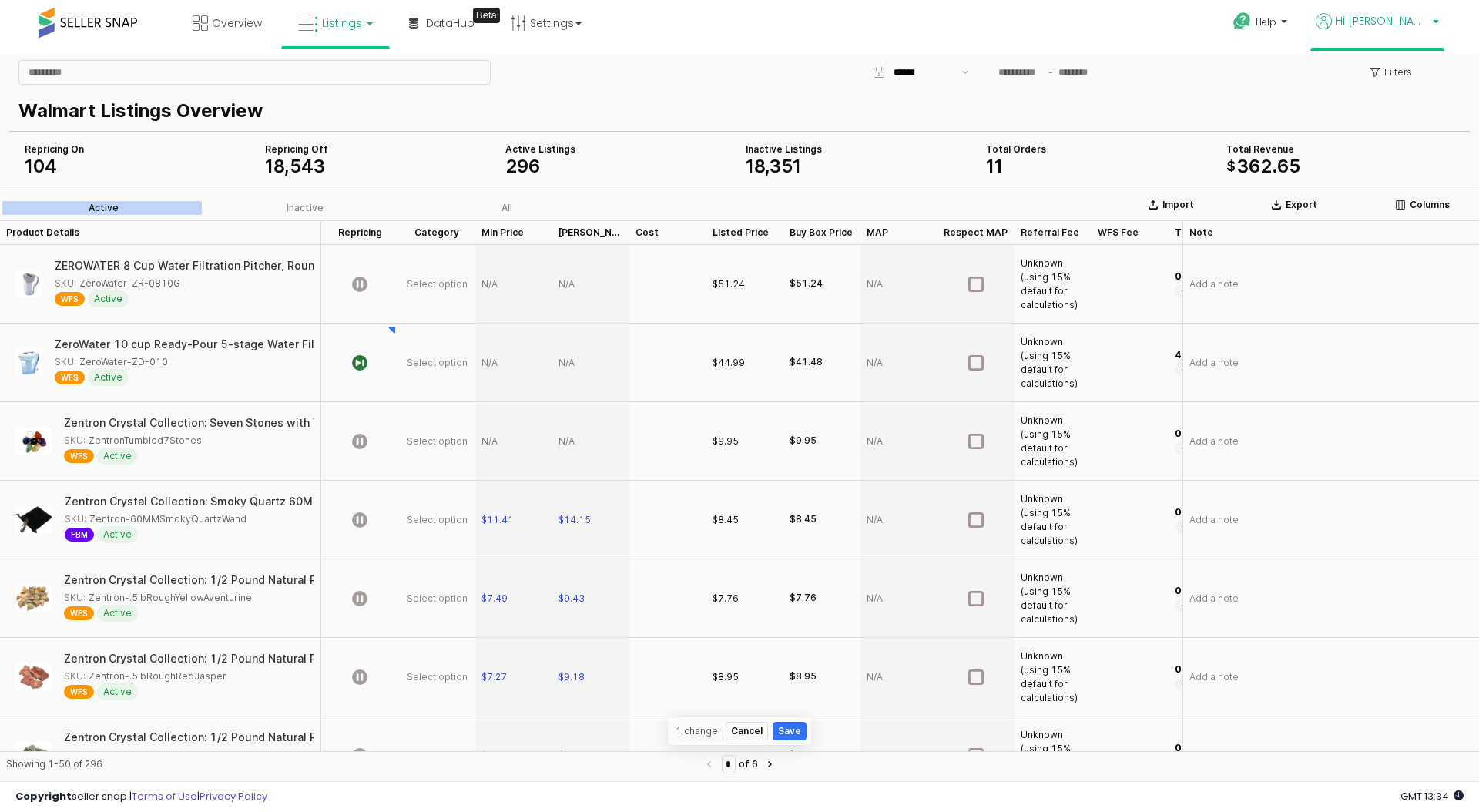
click at [1411, 25] on span "Hi Jack" at bounding box center [1382, 20] width 93 height 15
click at [1379, 148] on li "Stop impersonating" at bounding box center [1374, 160] width 123 height 38
click at [1377, 153] on link "Stop impersonating" at bounding box center [1374, 160] width 100 height 14
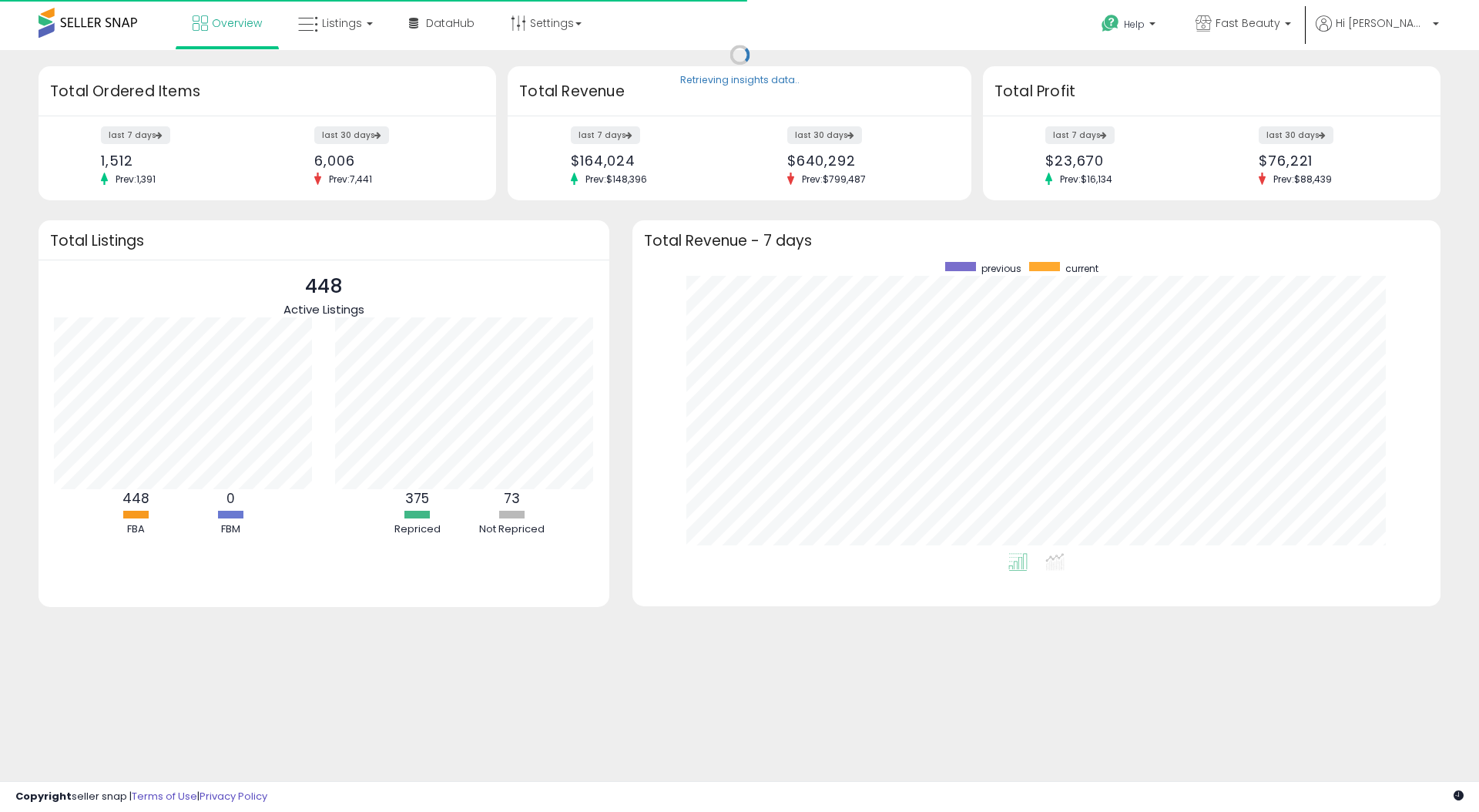
scroll to position [291, 777]
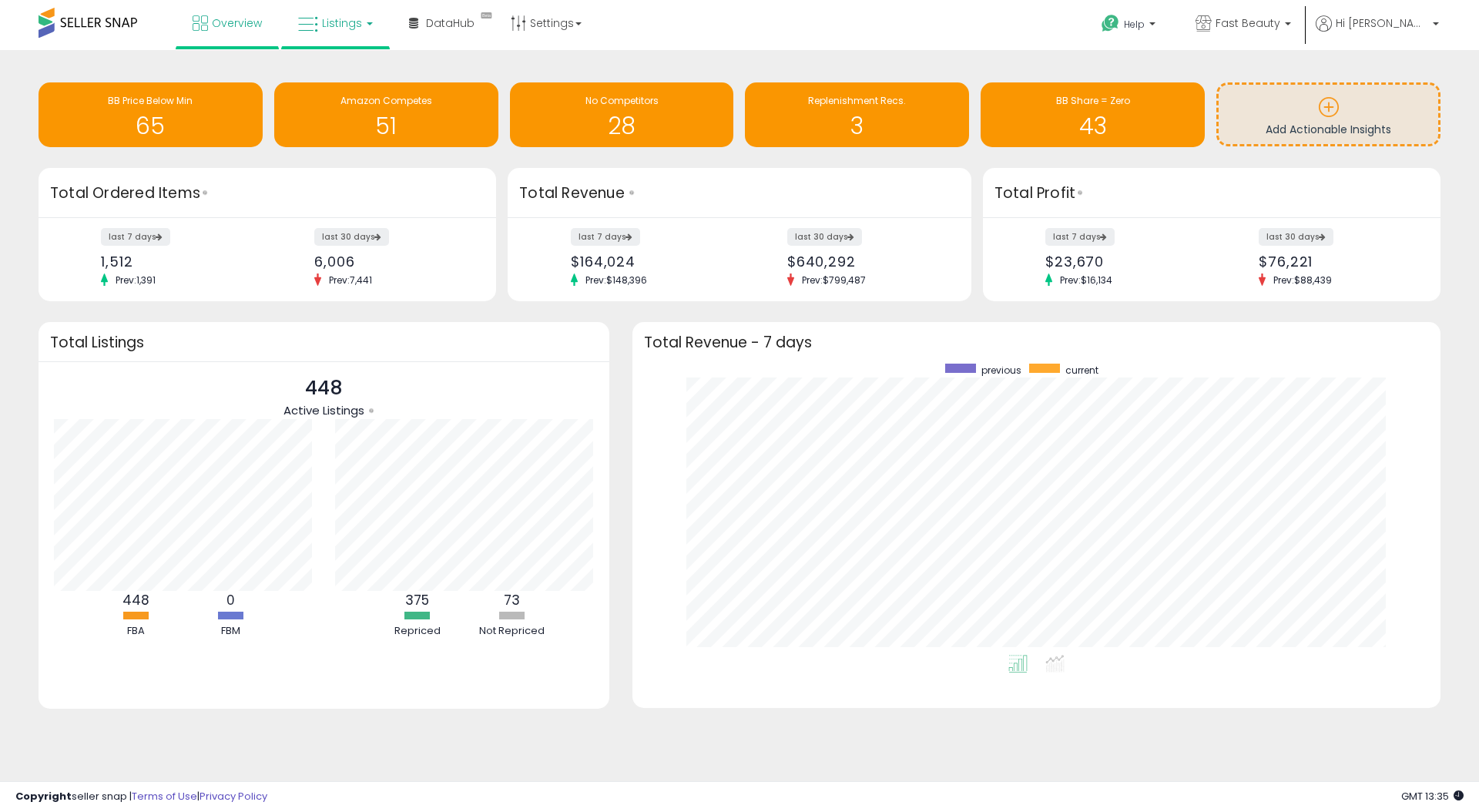
click at [362, 30] on link "Listings" at bounding box center [335, 23] width 97 height 46
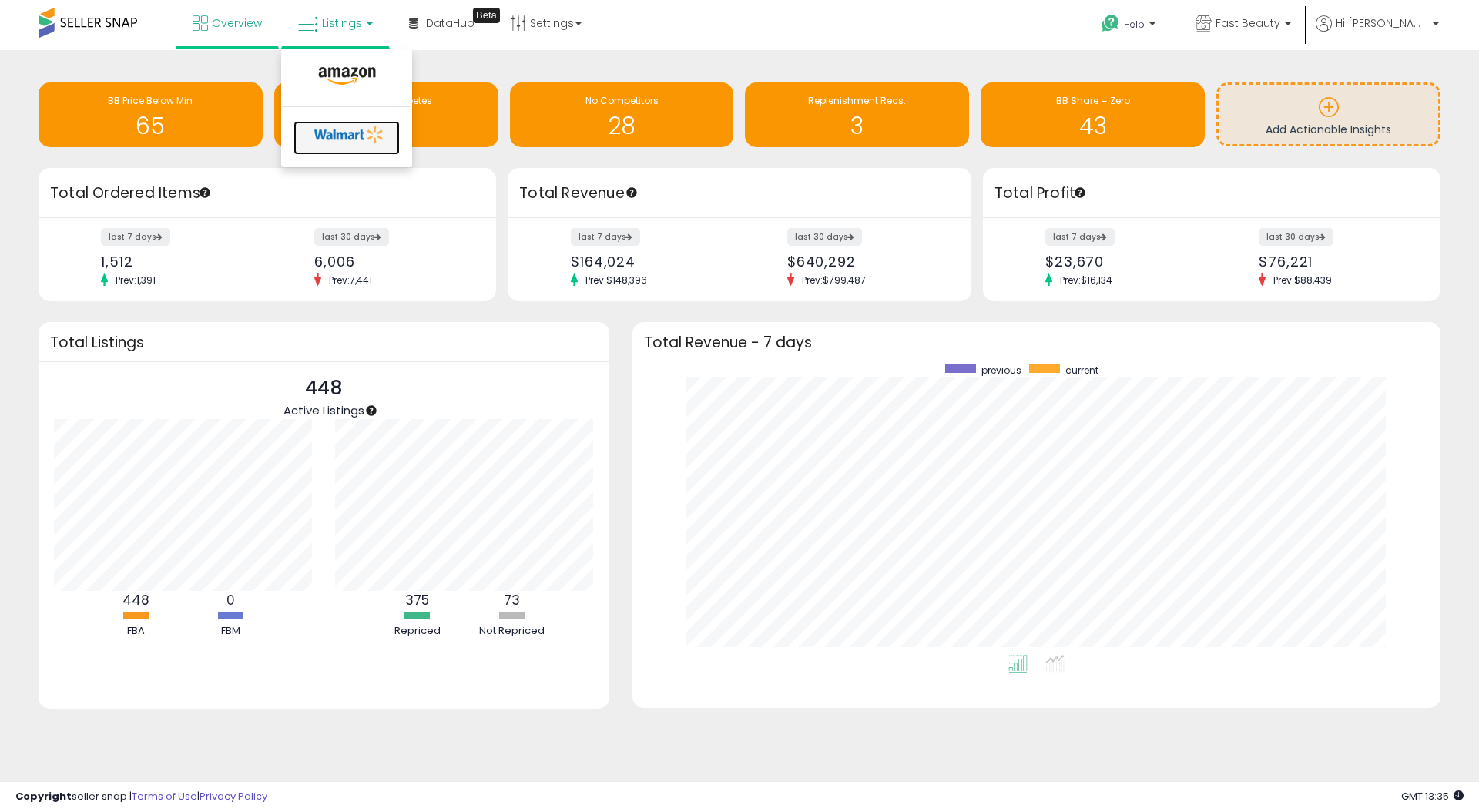
click at [353, 135] on icon at bounding box center [349, 134] width 81 height 23
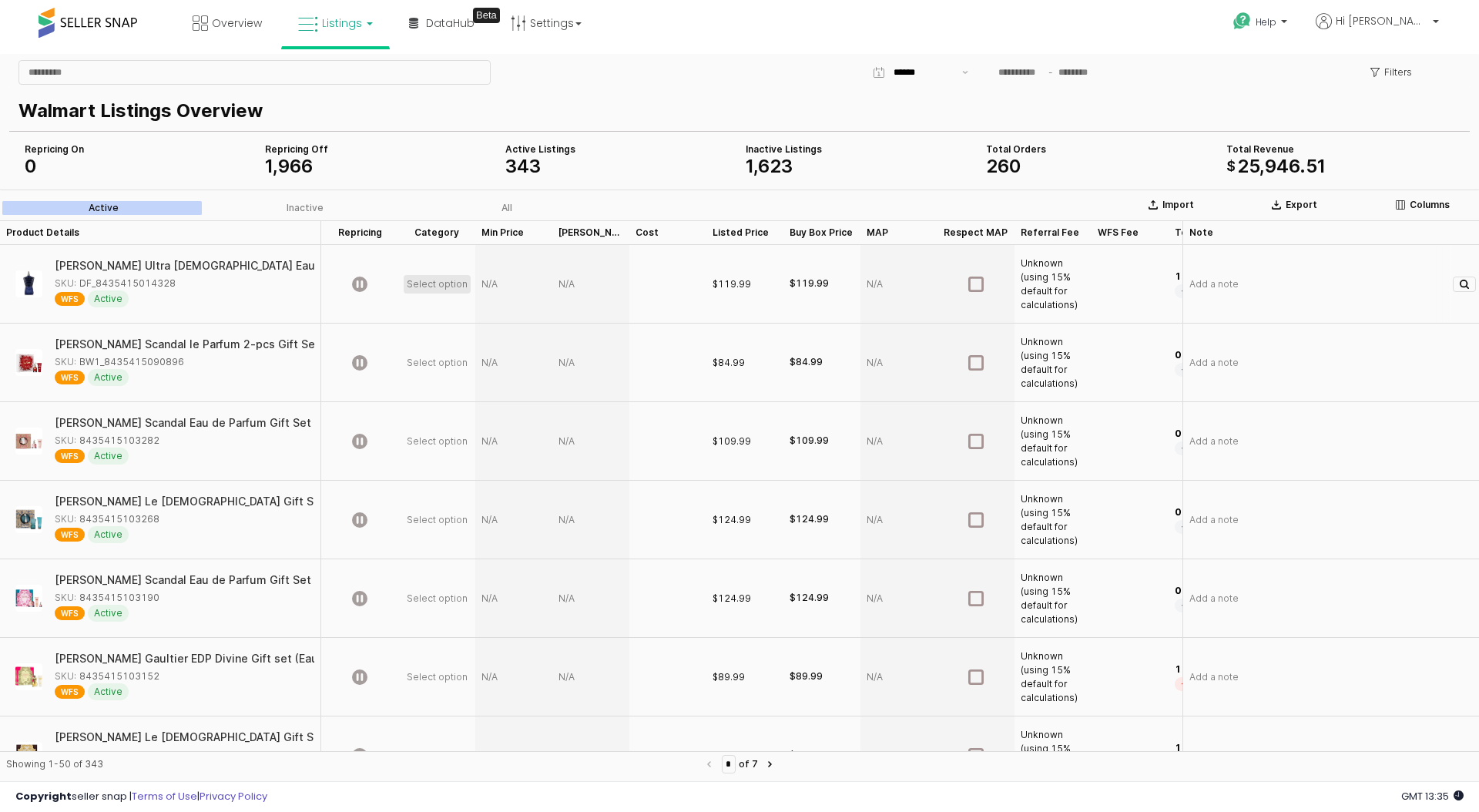
click at [422, 280] on span "Select option" at bounding box center [437, 283] width 61 height 12
click at [315, 24] on icon at bounding box center [307, 24] width 20 height 20
click at [330, 80] on icon at bounding box center [347, 76] width 67 height 20
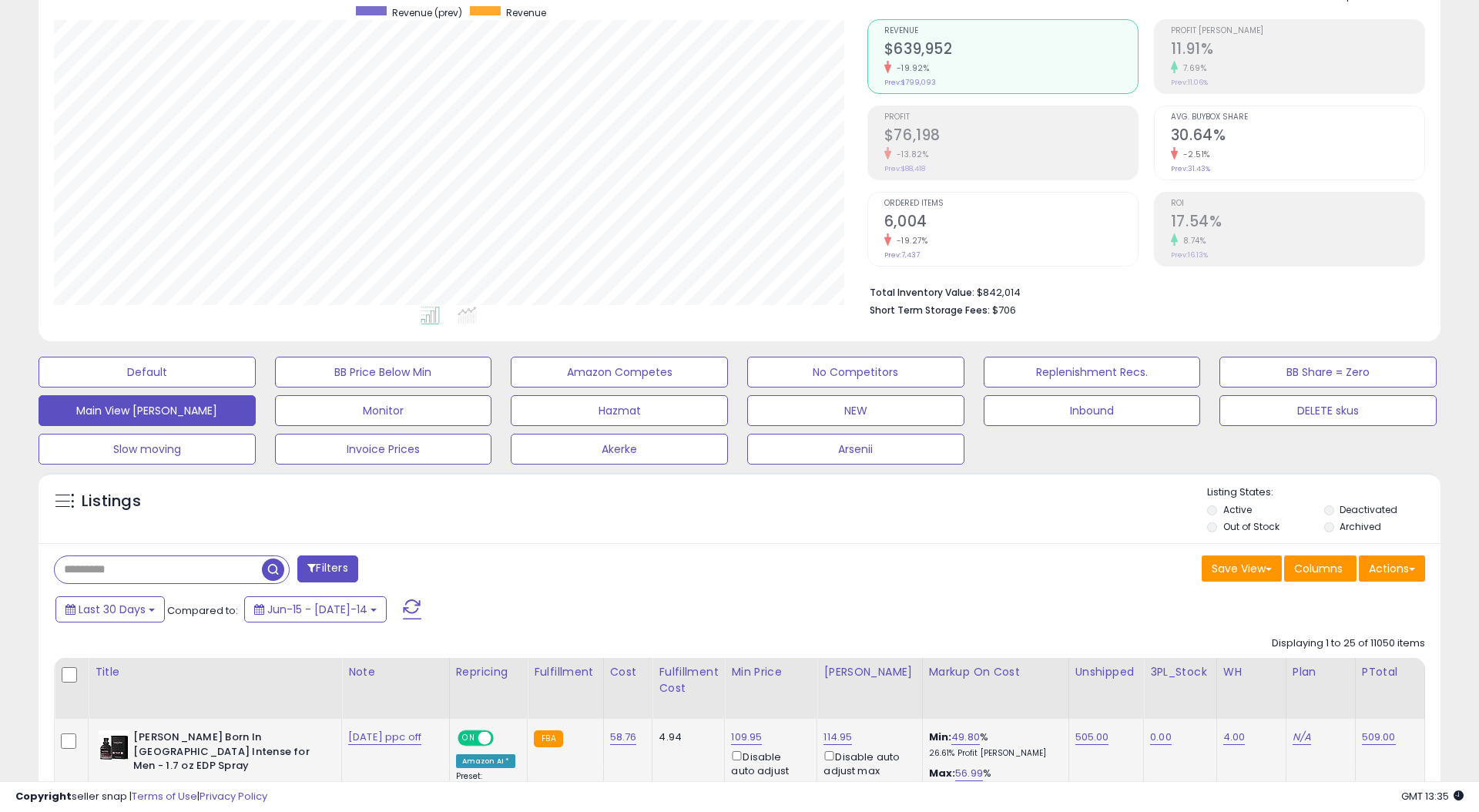
scroll to position [104, 0]
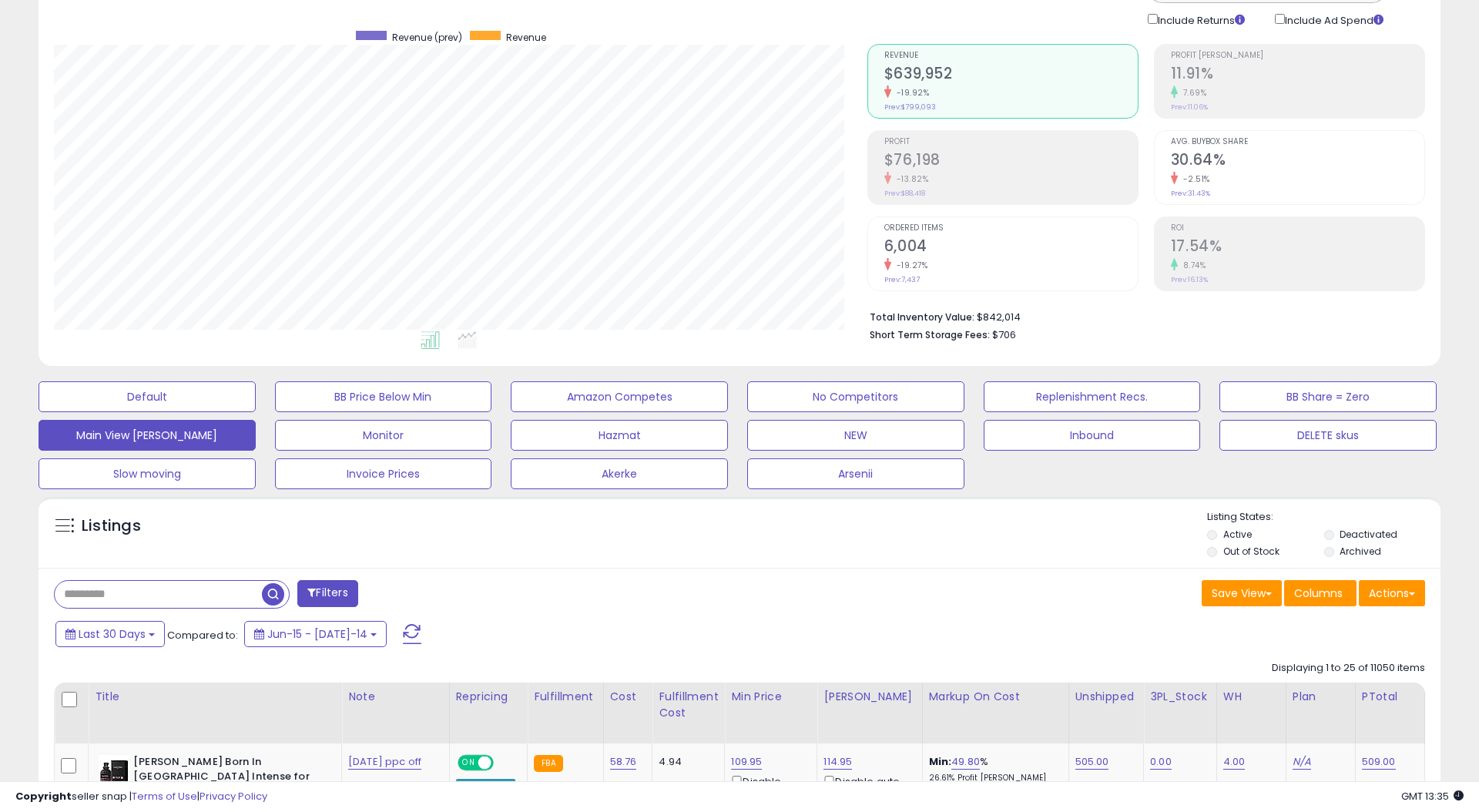
click at [154, 646] on div "Last 30 Days Compared to: Jun-15 - [DATE]-14" at bounding box center [566, 635] width 1029 height 34
click at [149, 640] on button "Last 30 Days" at bounding box center [109, 633] width 109 height 26
click at [129, 723] on li "Custom Range" at bounding box center [124, 718] width 123 height 21
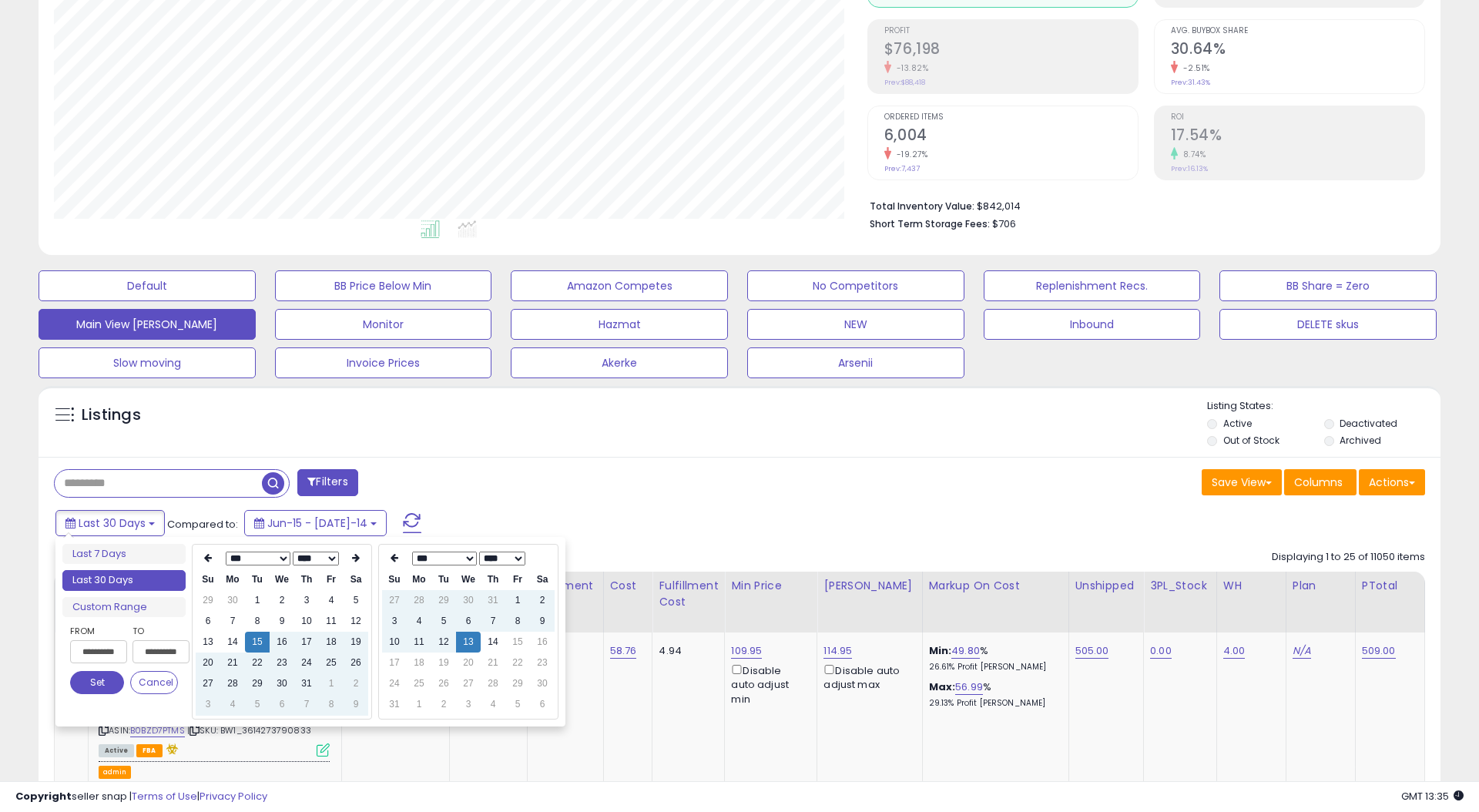
scroll to position [228, 0]
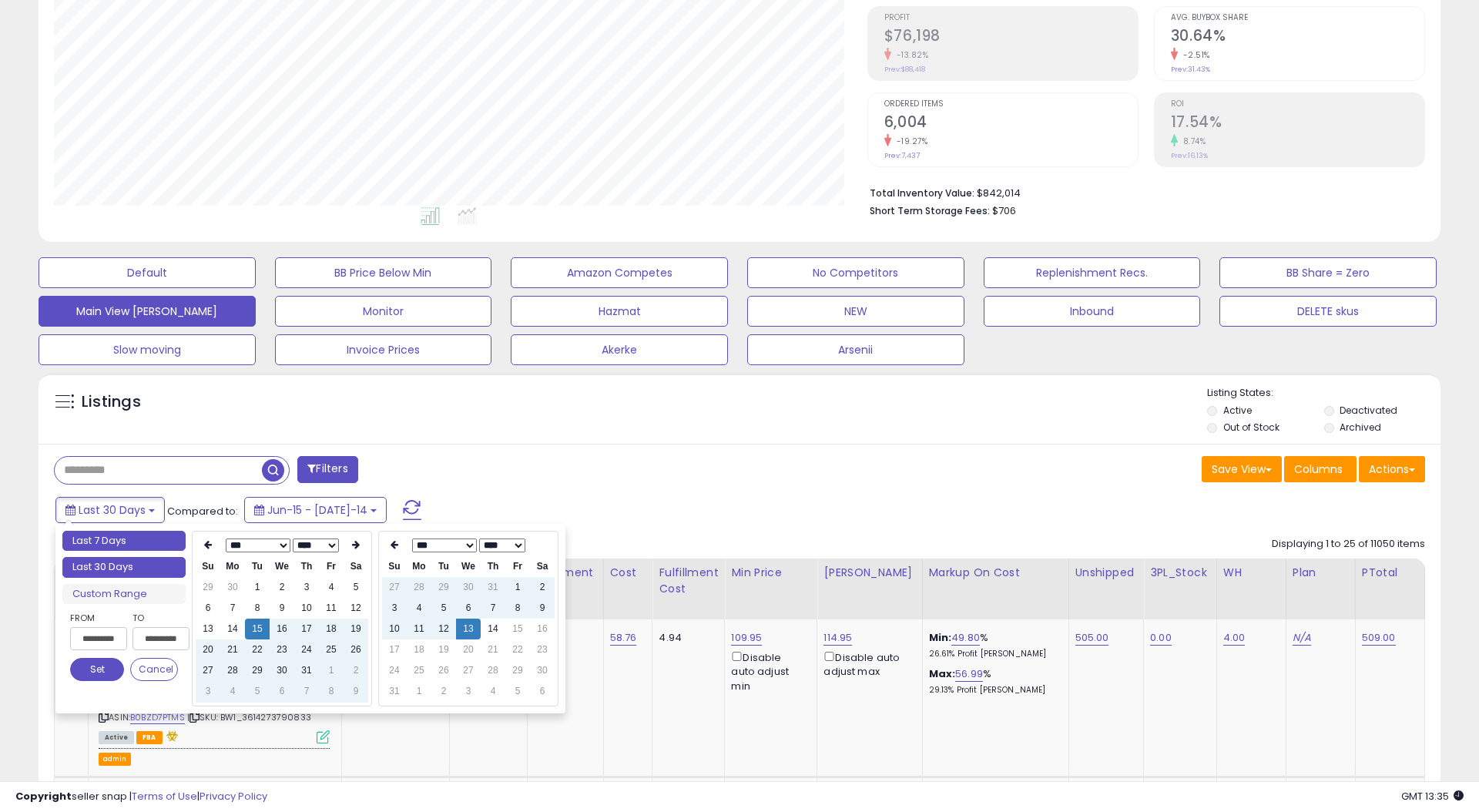
type input "**********"
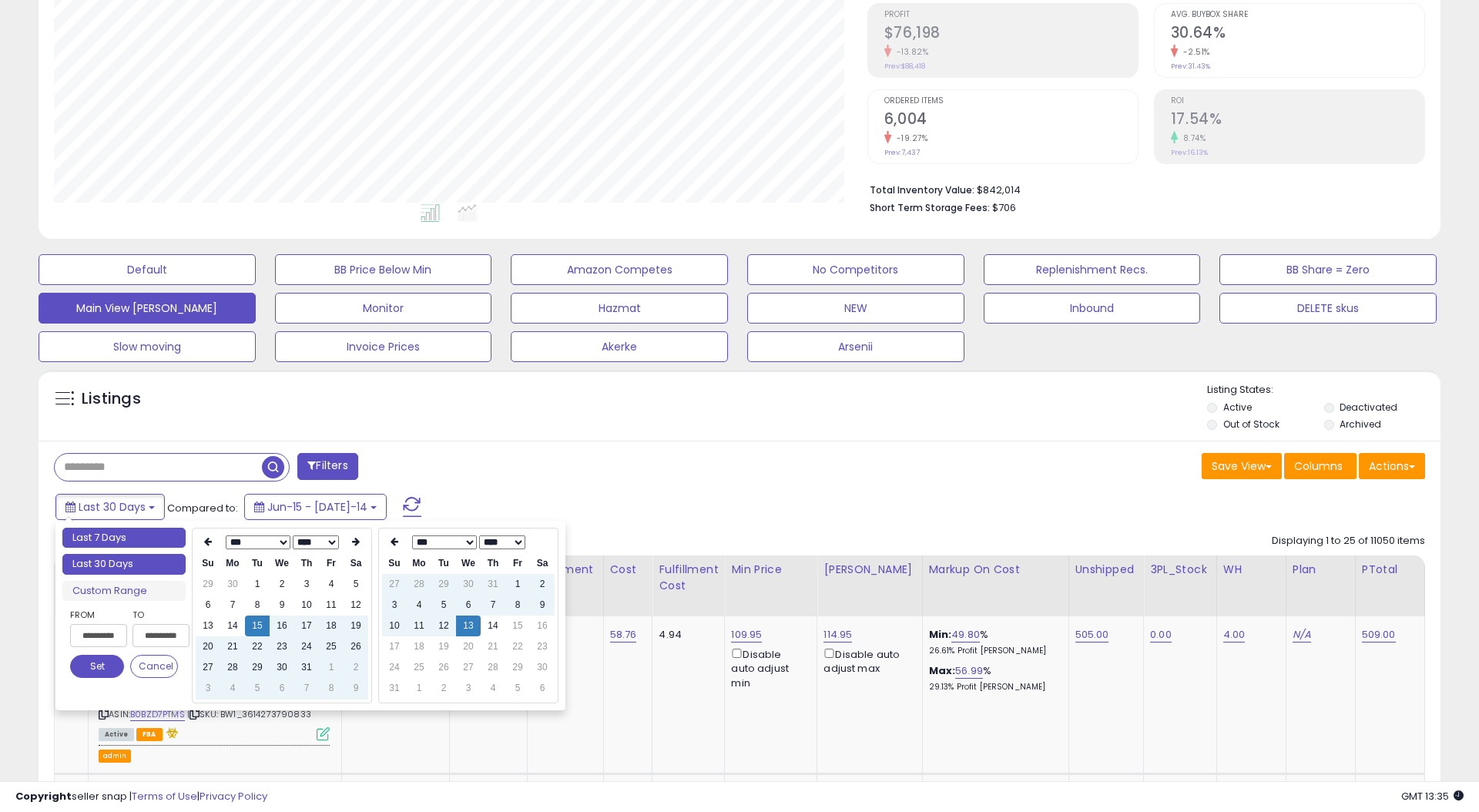
click at [117, 534] on li "Last 7 Days" at bounding box center [124, 538] width 123 height 21
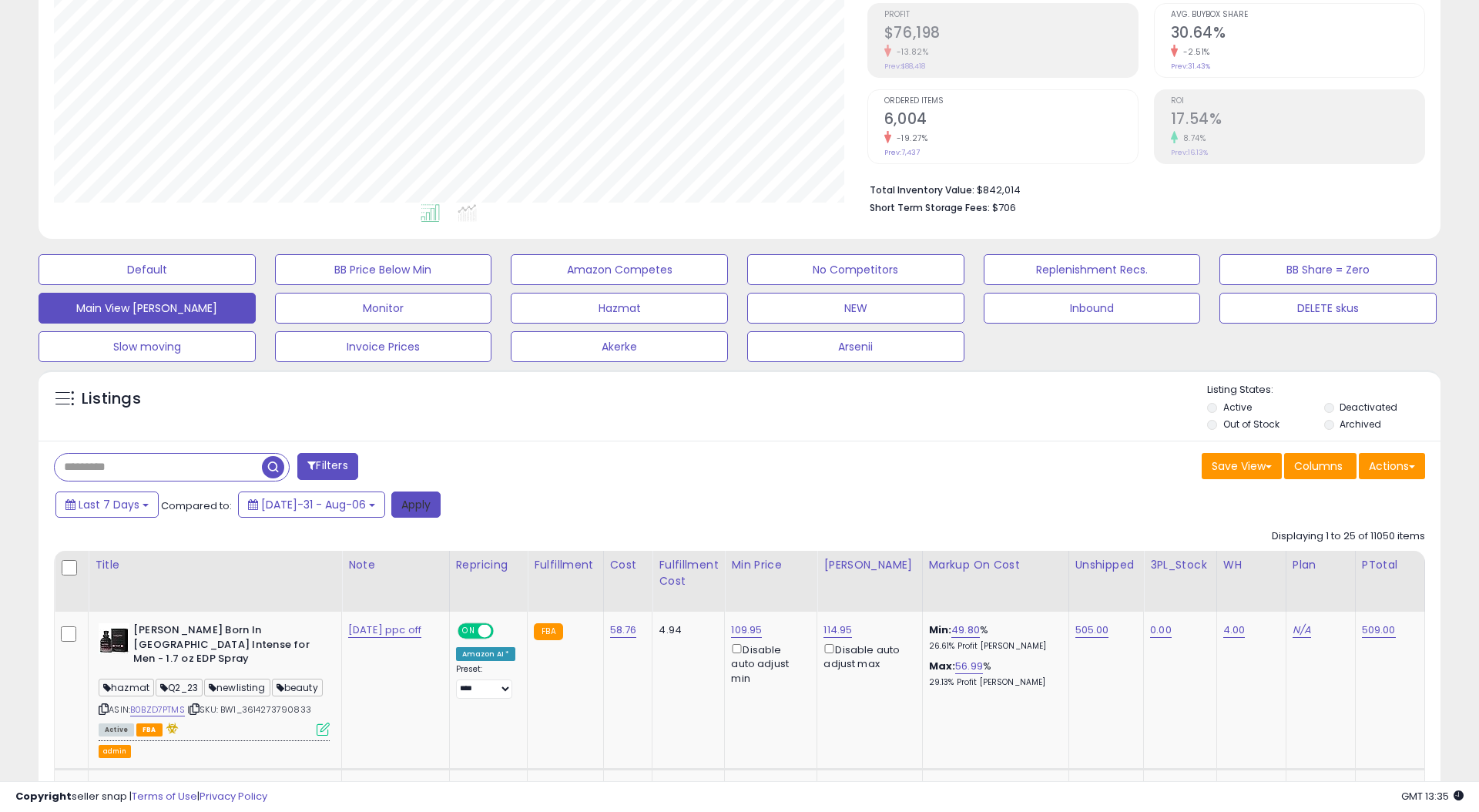
click at [391, 496] on button "Apply" at bounding box center [416, 504] width 50 height 26
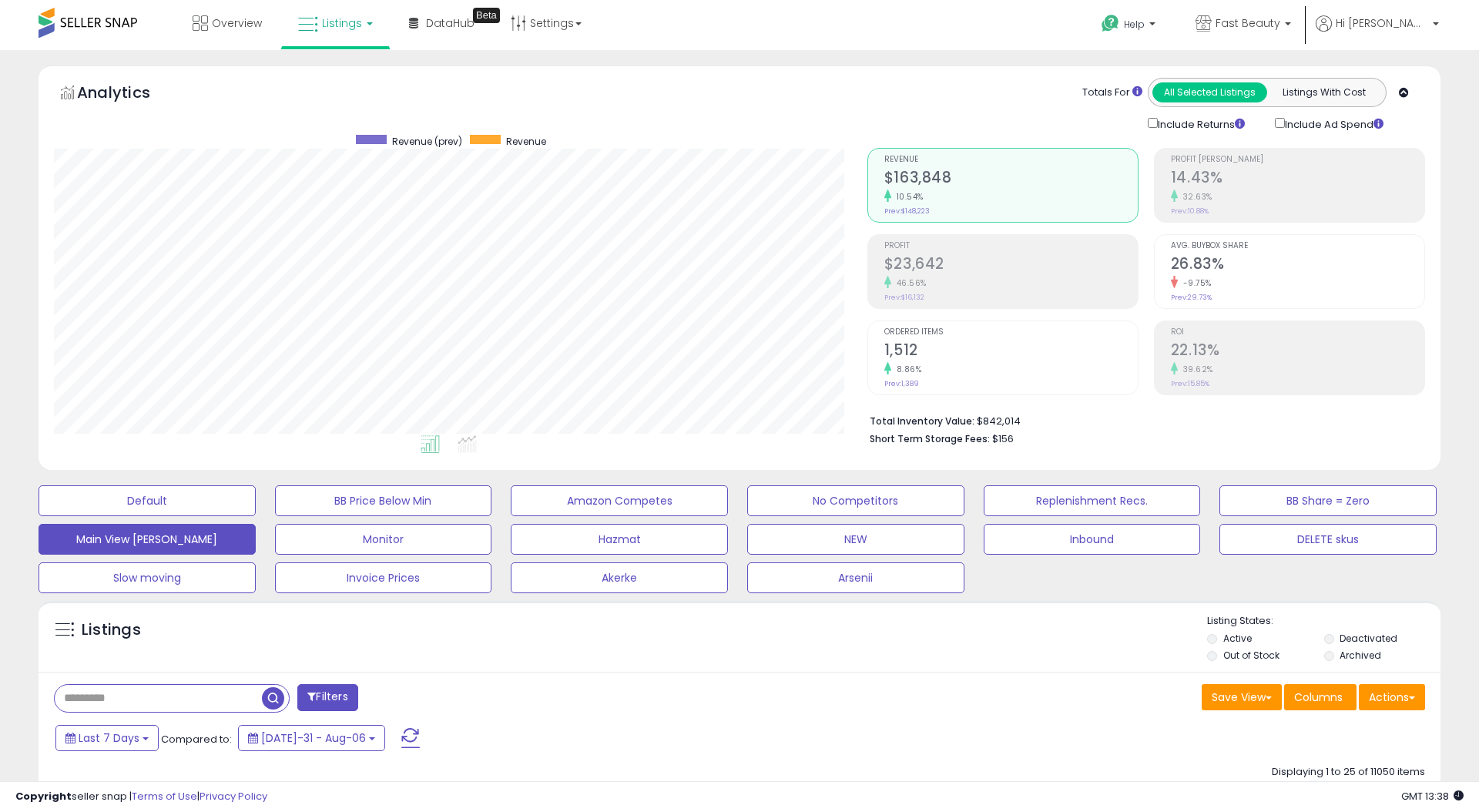
click at [315, 18] on icon at bounding box center [307, 24] width 20 height 20
click at [344, 133] on icon at bounding box center [349, 134] width 81 height 23
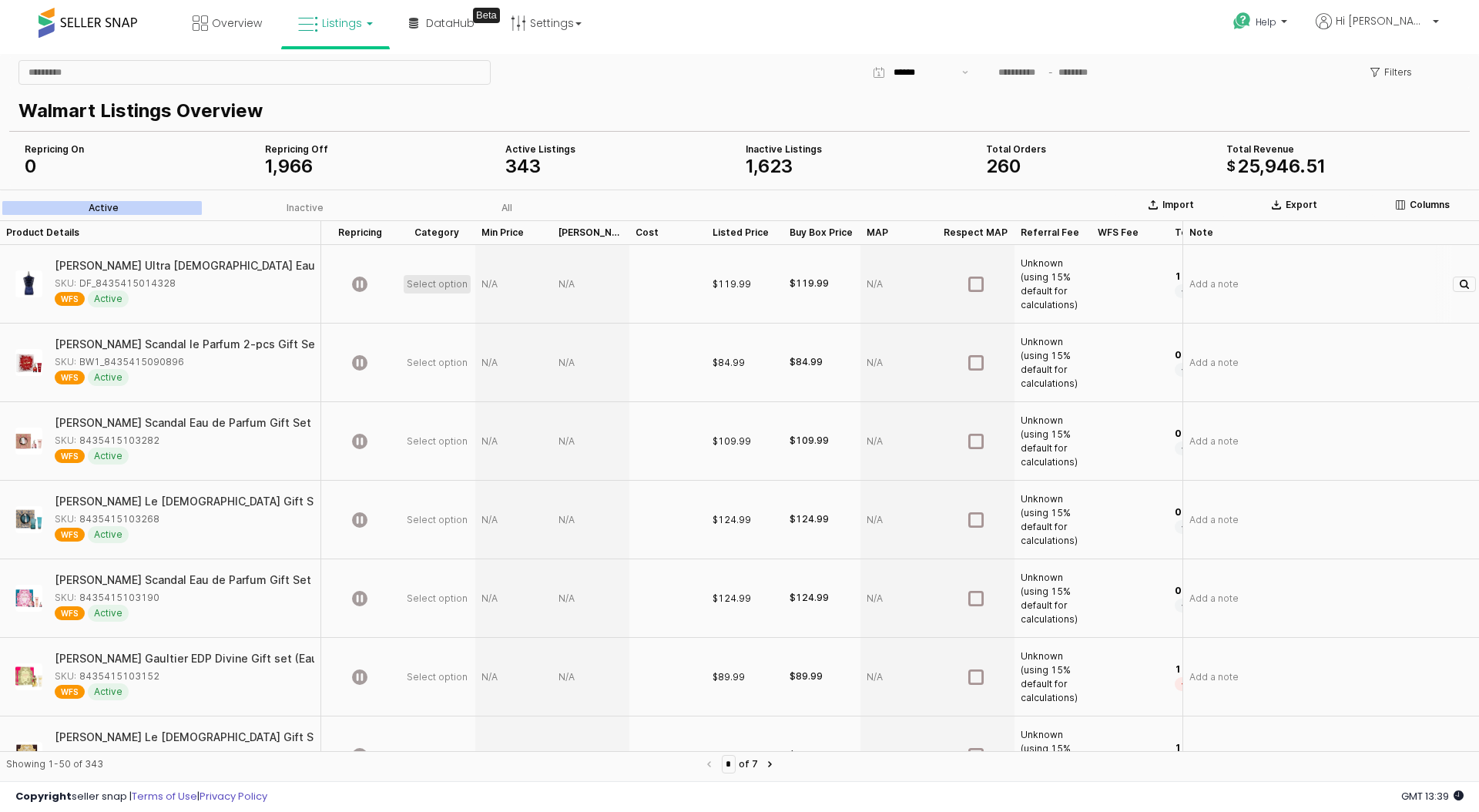
click at [430, 290] on div "Select option" at bounding box center [437, 283] width 61 height 12
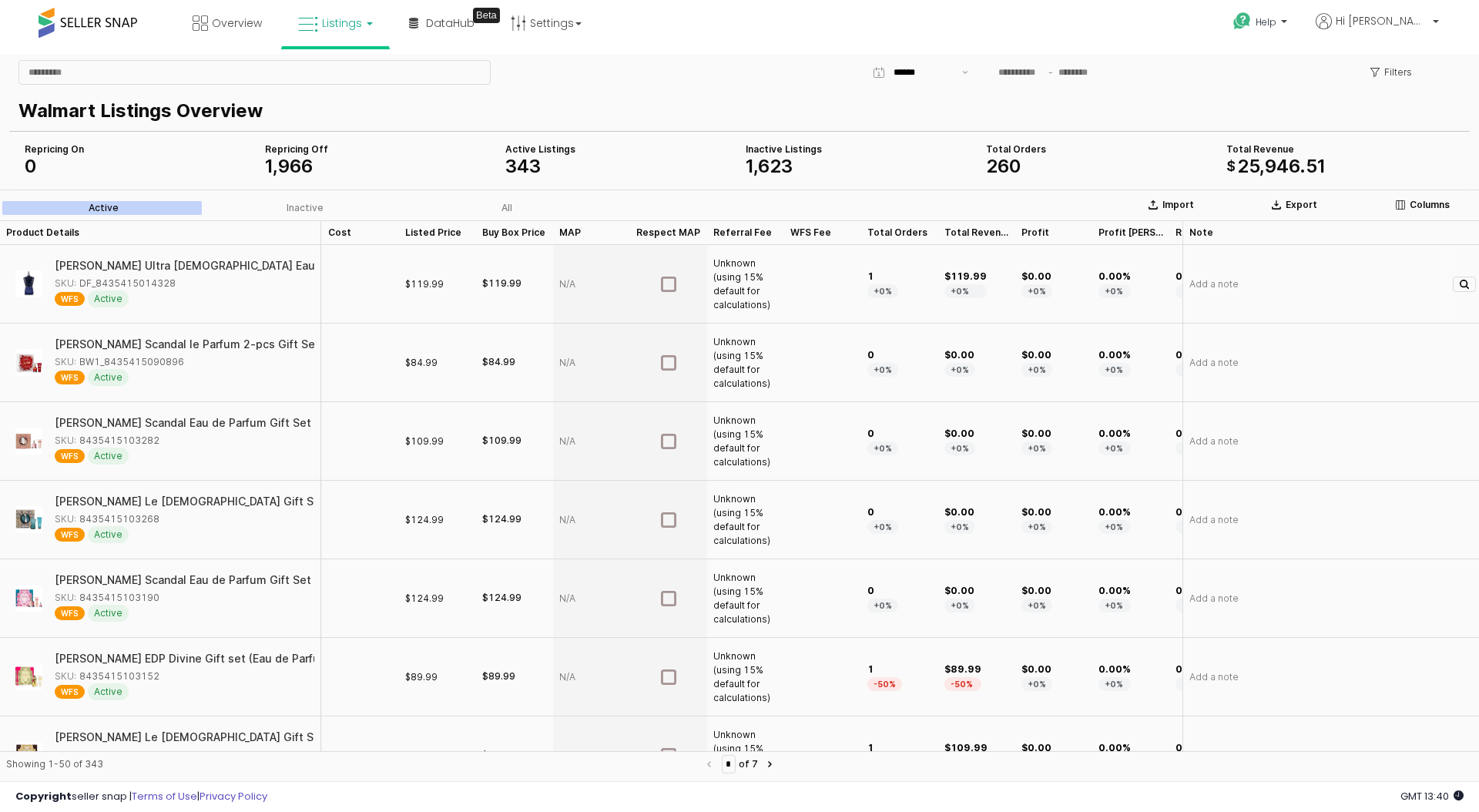
scroll to position [0, 910]
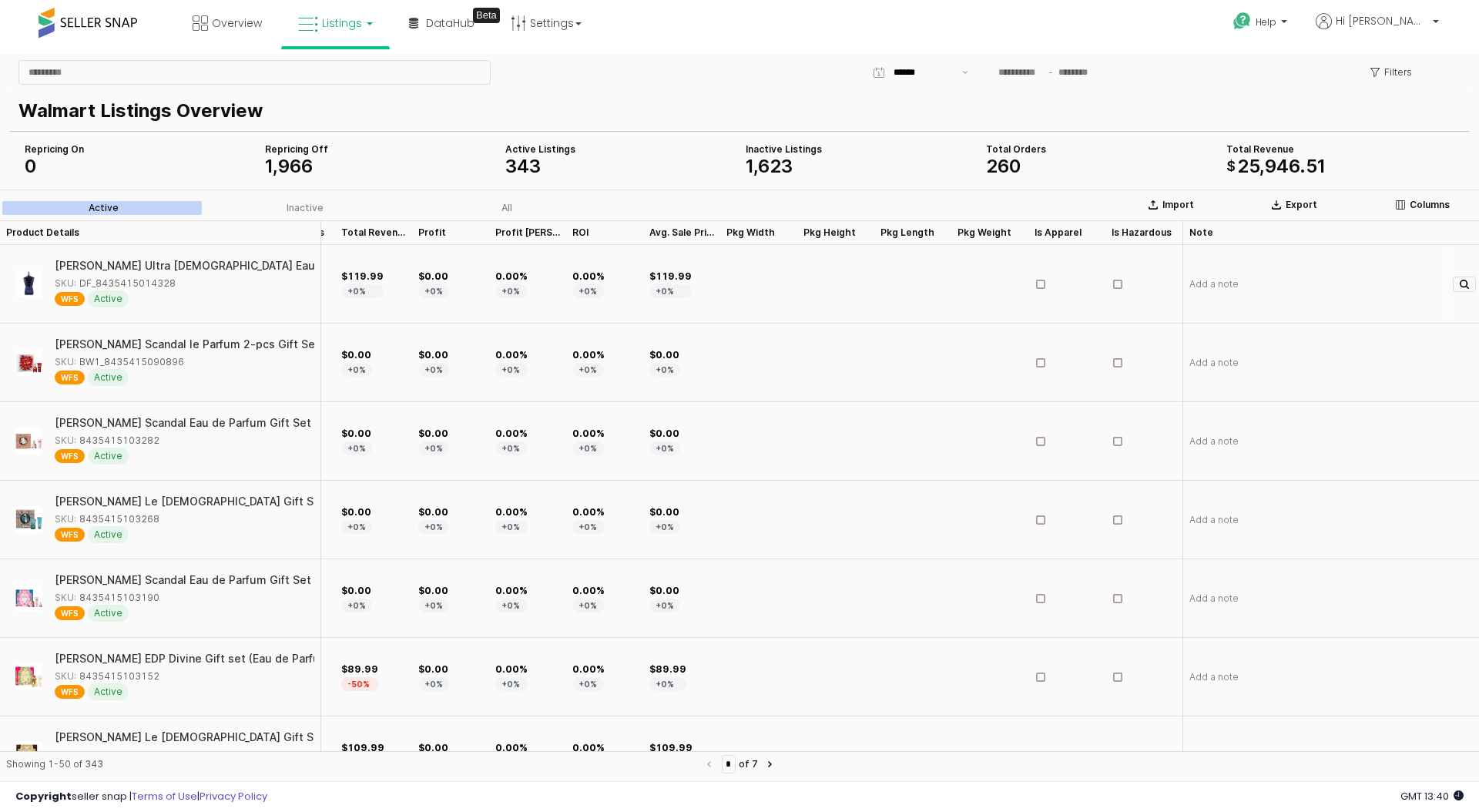
click at [760, 276] on div "App Frame" at bounding box center [759, 284] width 77 height 78
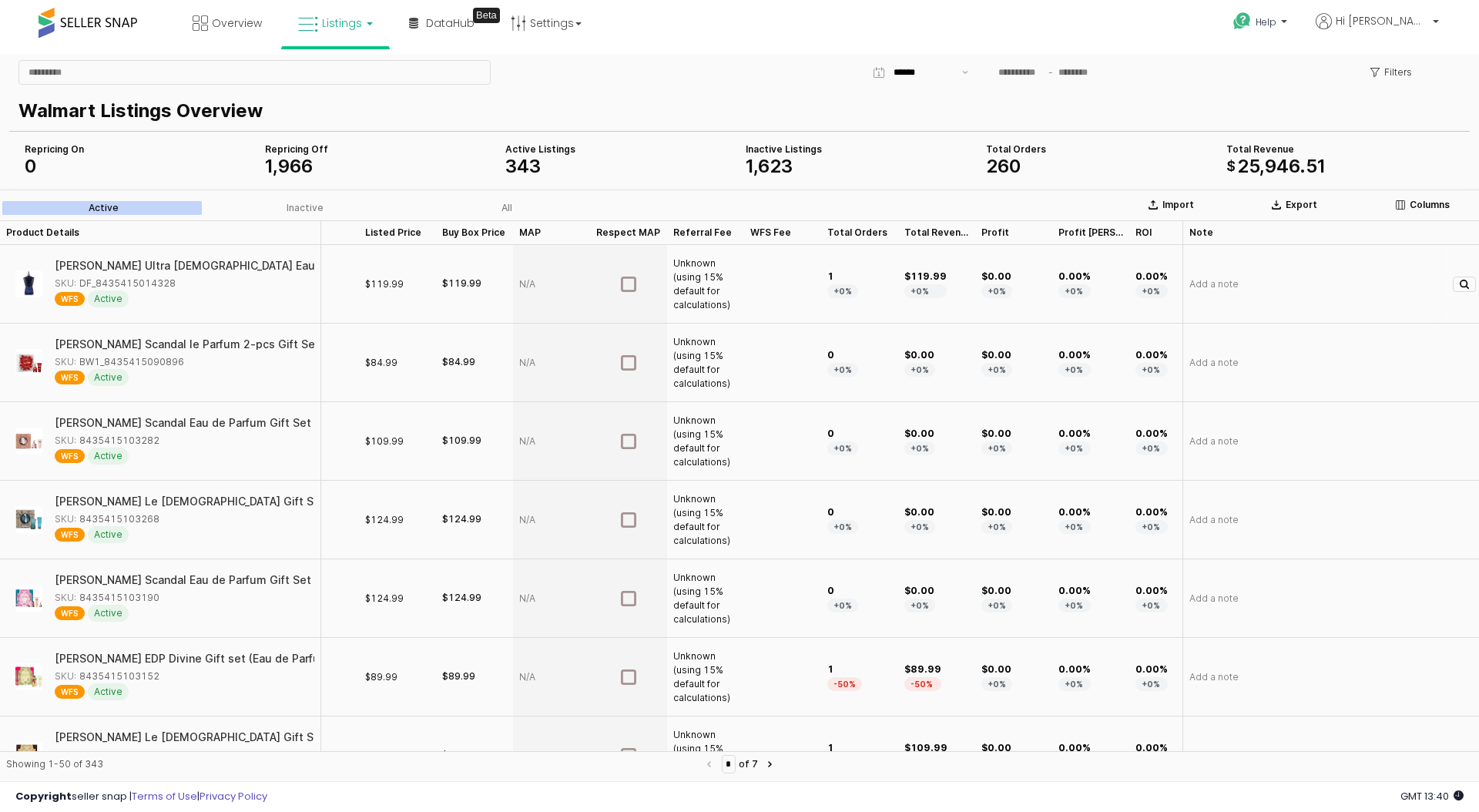
scroll to position [0, 0]
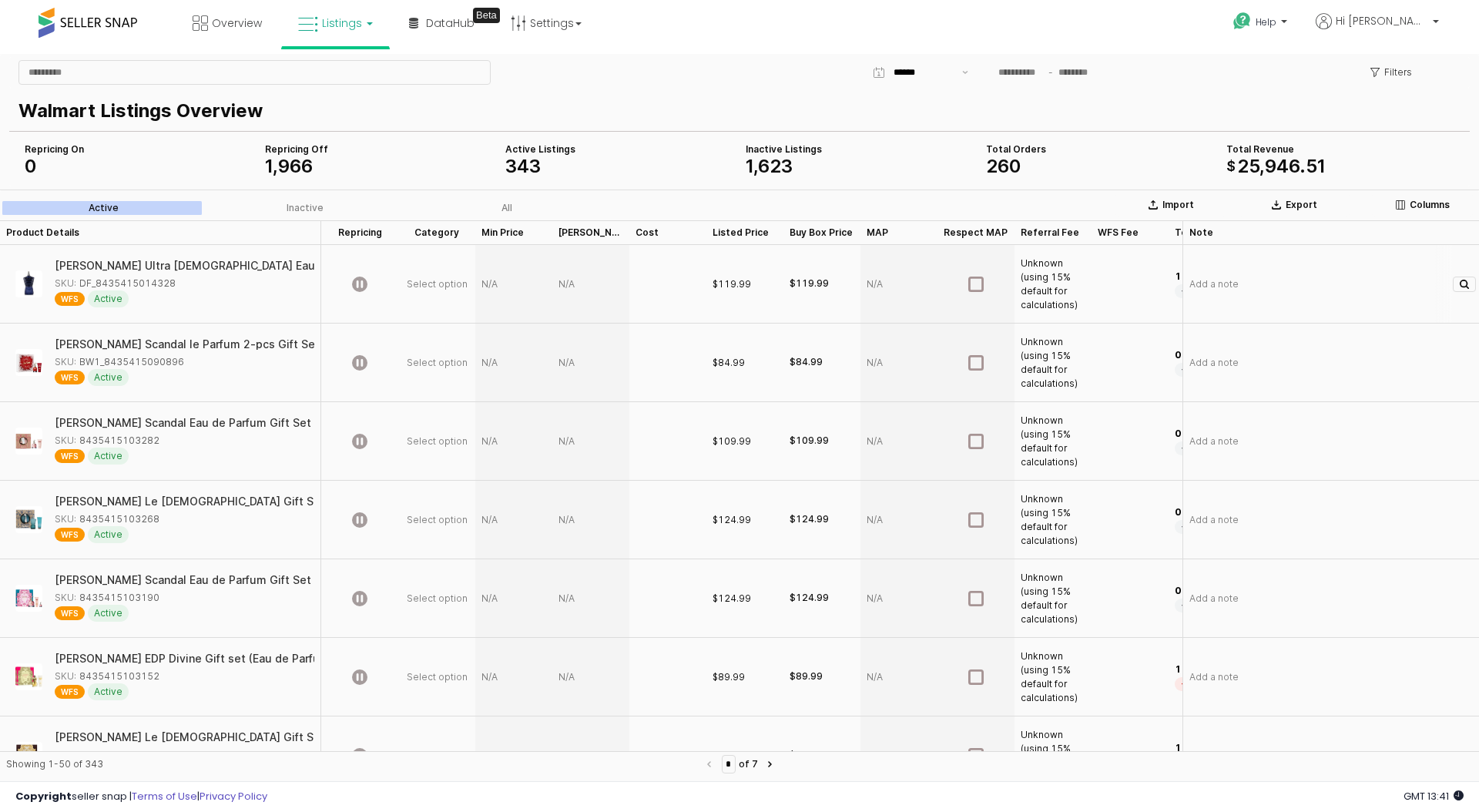
click at [652, 287] on div "App Frame" at bounding box center [668, 284] width 77 height 78
click at [658, 287] on input "App Frame" at bounding box center [676, 283] width 57 height 12
type input "*"
click at [631, 164] on div "343" at bounding box center [619, 166] width 228 height 18
click at [331, 42] on link "Listings" at bounding box center [335, 23] width 97 height 46
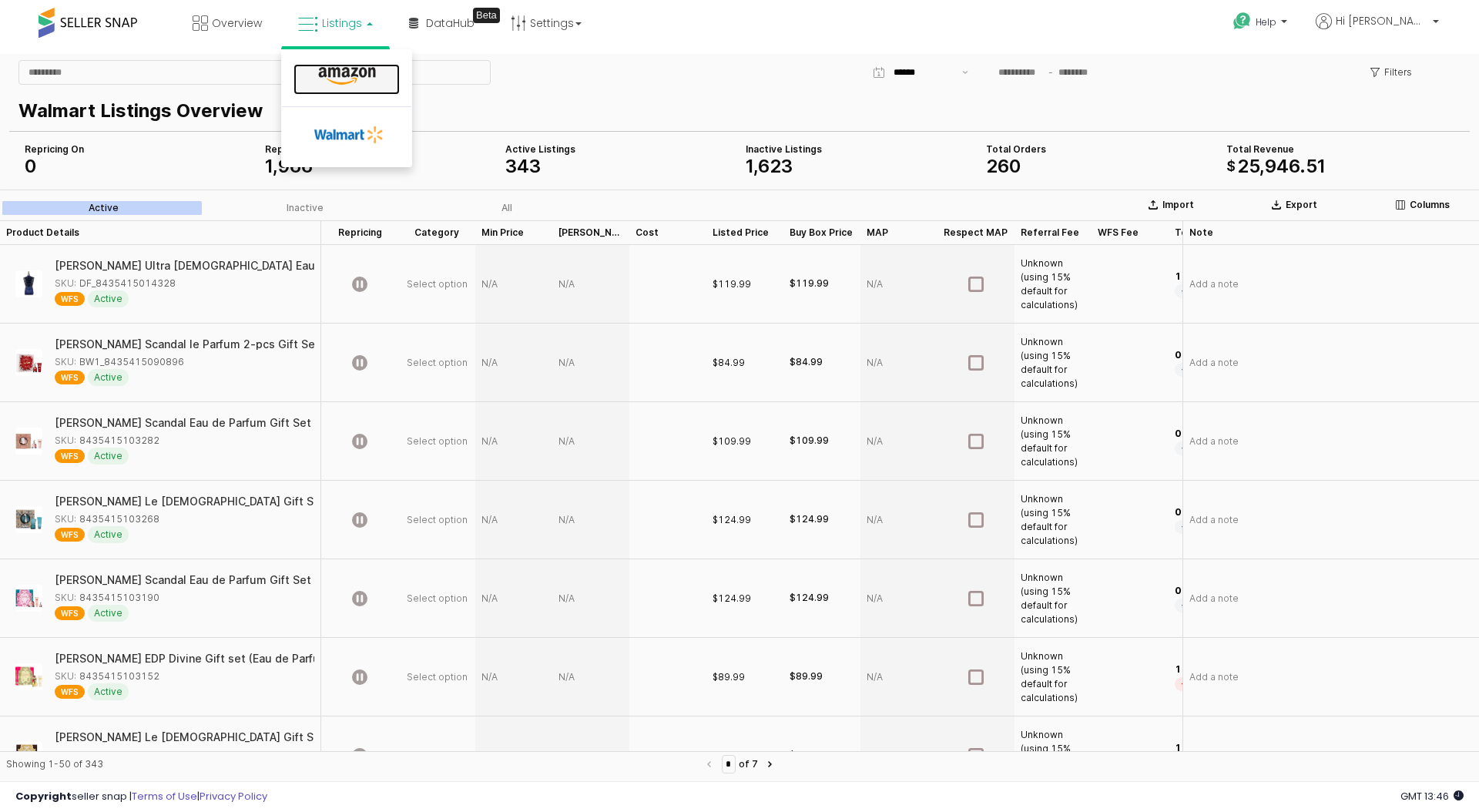
click at [336, 85] on icon at bounding box center [347, 76] width 67 height 20
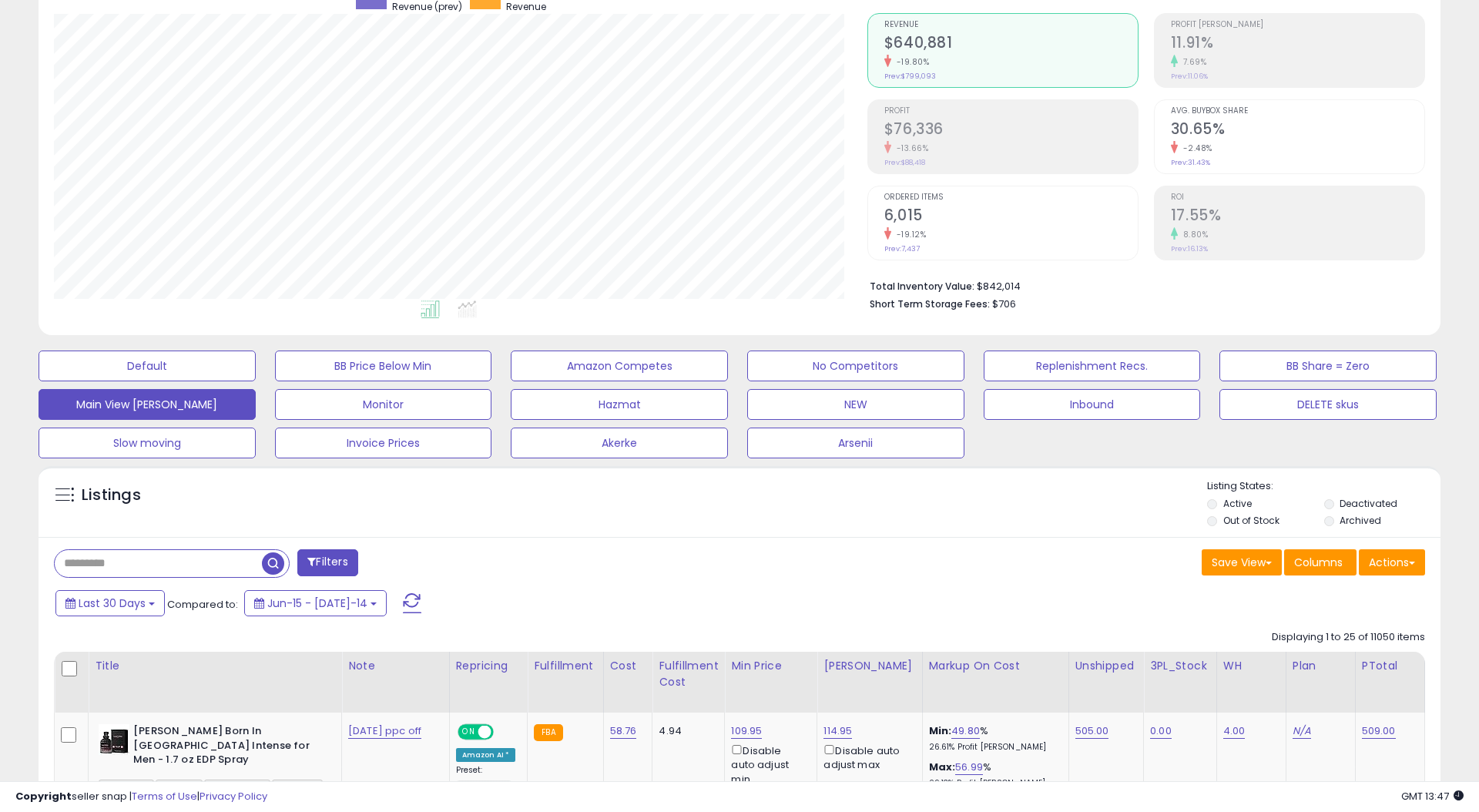
scroll to position [137, 0]
